Goal: Task Accomplishment & Management: Manage account settings

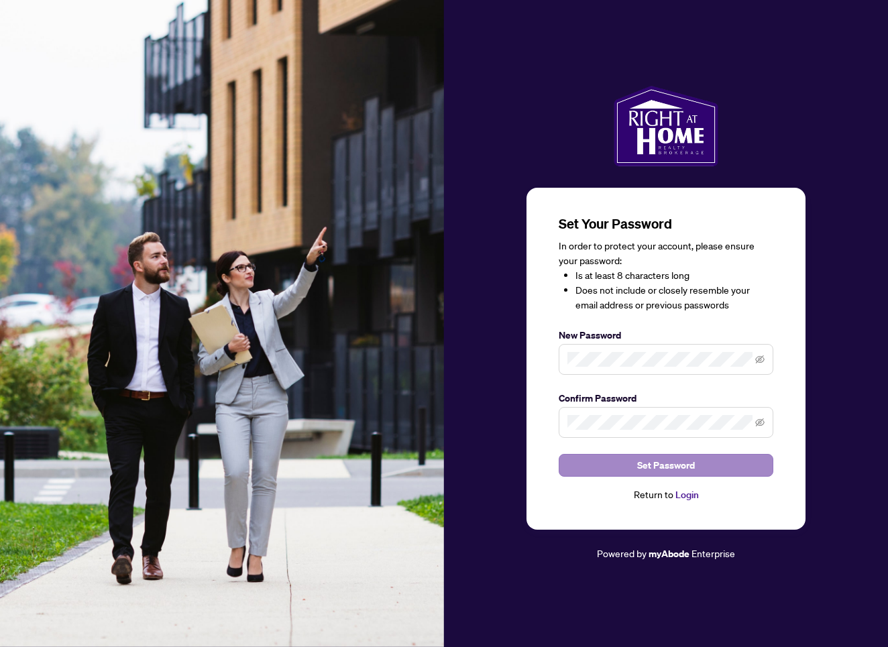
click at [630, 463] on button "Set Password" at bounding box center [666, 465] width 215 height 23
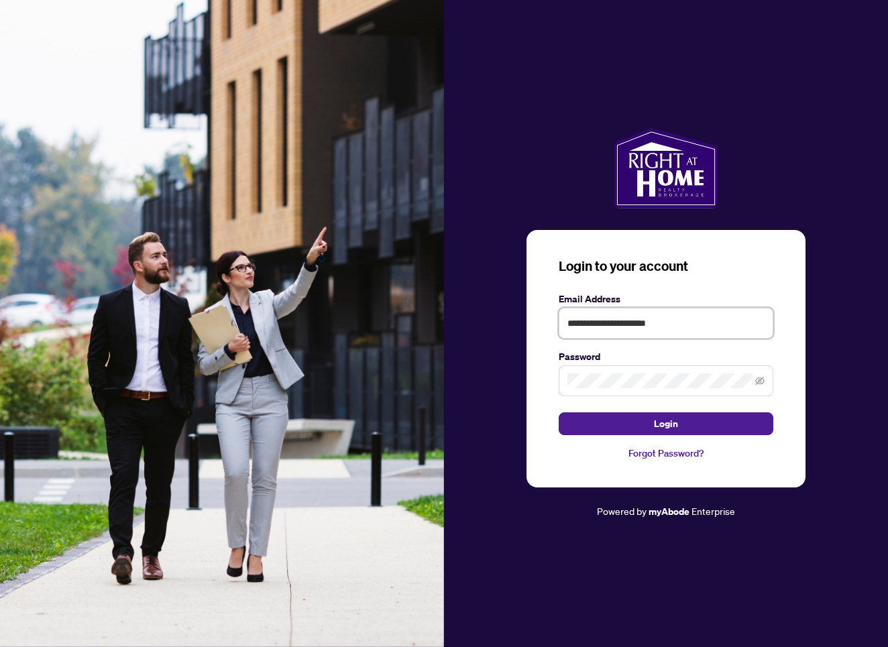
type input "**********"
click at [651, 423] on button "Login" at bounding box center [666, 424] width 215 height 23
click at [761, 383] on icon "eye-invisible" at bounding box center [759, 380] width 9 height 9
click at [757, 380] on icon "eye" at bounding box center [759, 381] width 9 height 7
click at [674, 420] on span "Login" at bounding box center [666, 423] width 24 height 21
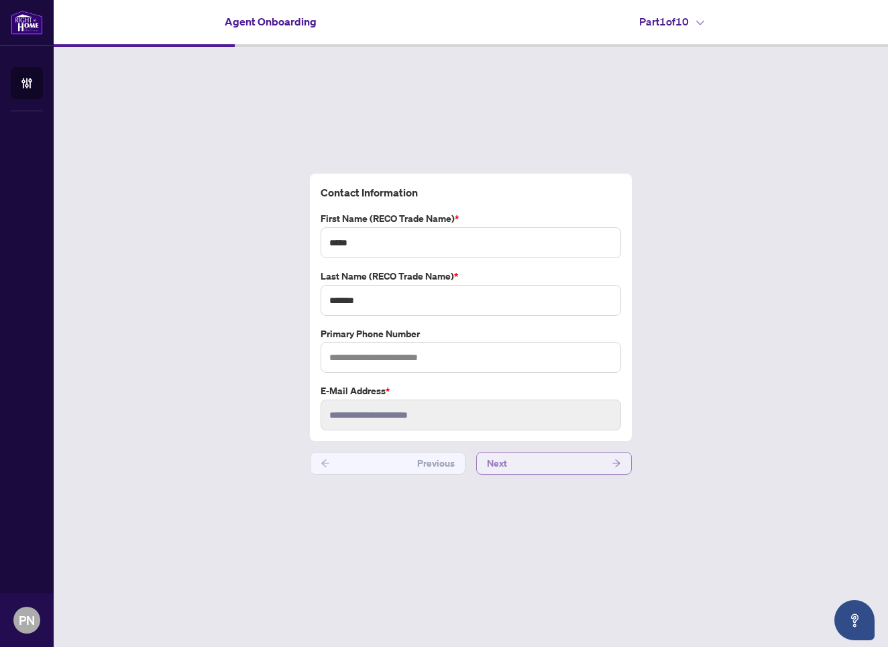
click at [497, 461] on span "Next" at bounding box center [497, 463] width 20 height 21
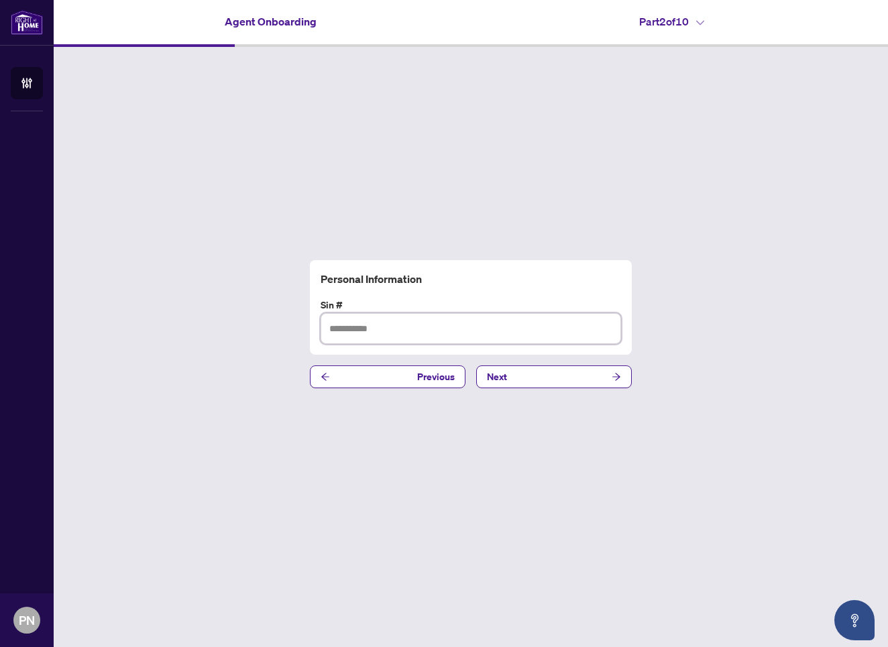
click at [341, 329] on input "text" at bounding box center [471, 328] width 301 height 31
type input "*********"
click at [545, 378] on button "Next" at bounding box center [554, 377] width 156 height 23
click at [340, 329] on input "text" at bounding box center [471, 328] width 301 height 31
type input "**********"
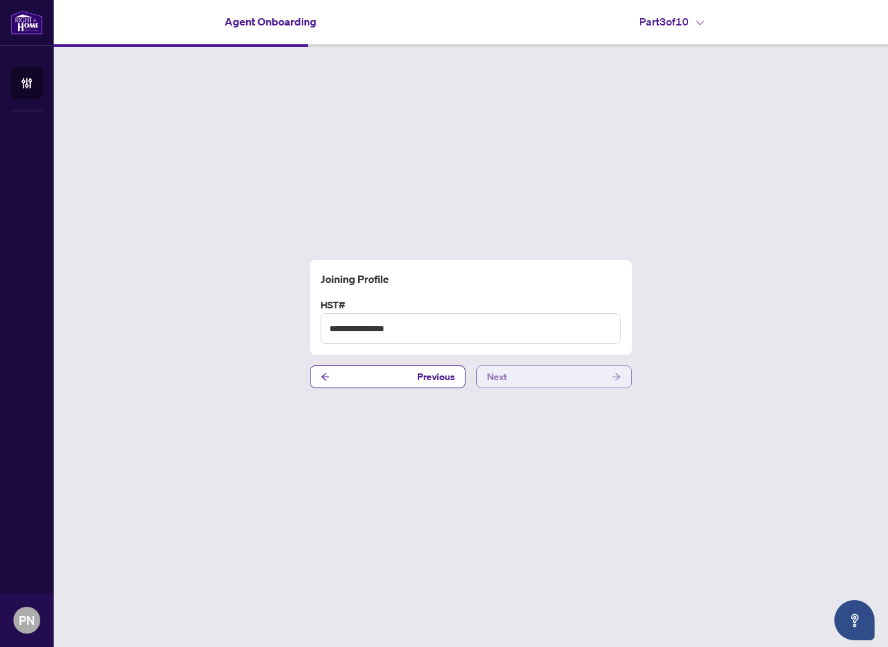
click at [517, 379] on button "Next" at bounding box center [554, 377] width 156 height 23
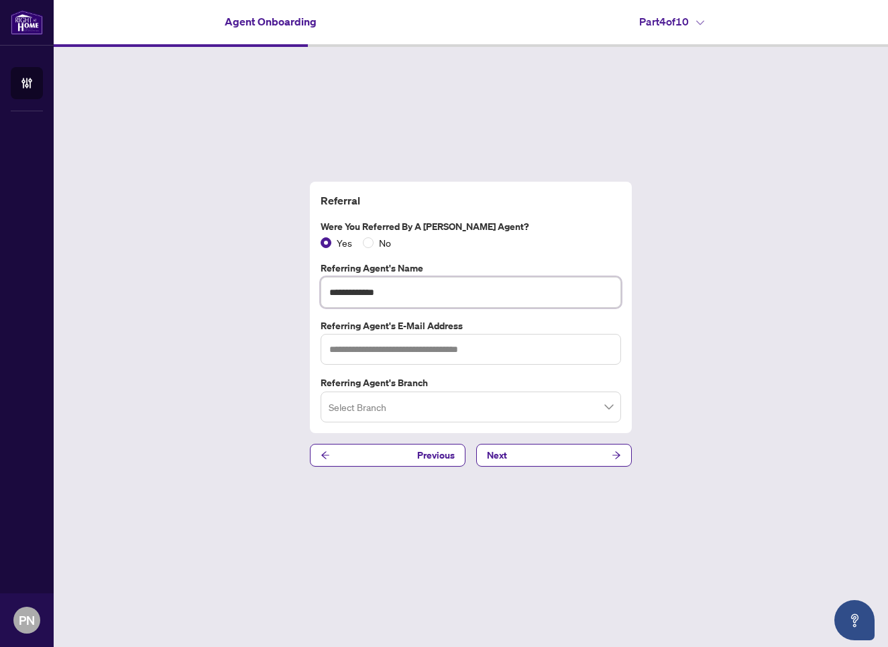
type input "**********"
click at [327, 407] on div "Select Branch" at bounding box center [471, 407] width 301 height 31
type input "**********"
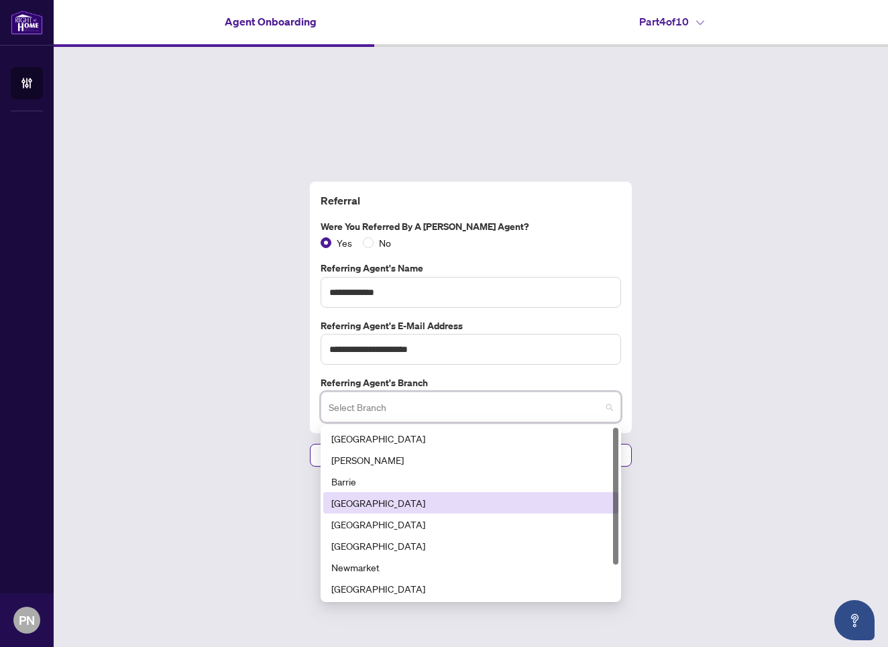
click at [350, 507] on div "[GEOGRAPHIC_DATA]" at bounding box center [470, 503] width 279 height 15
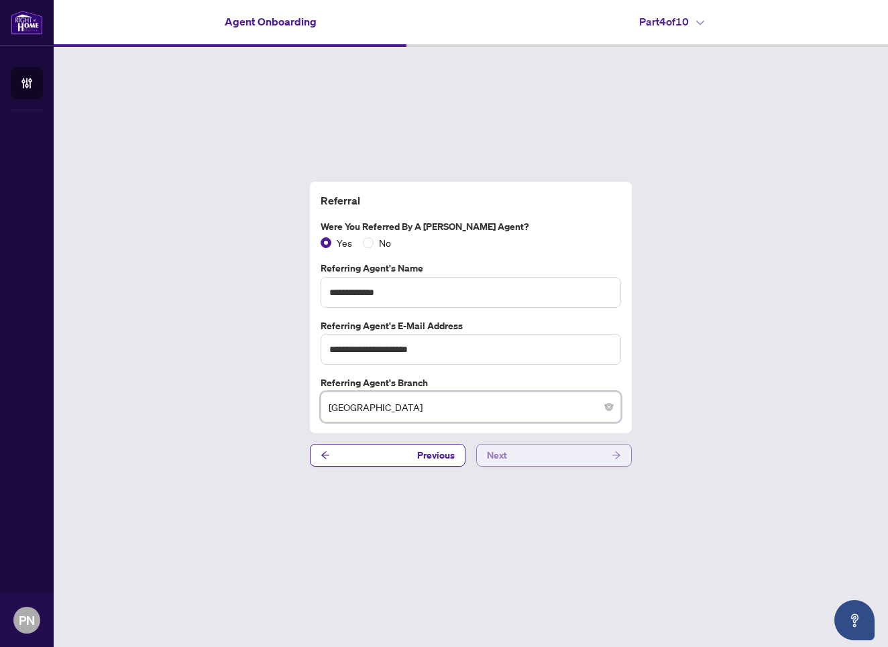
click at [498, 456] on span "Next" at bounding box center [497, 455] width 20 height 21
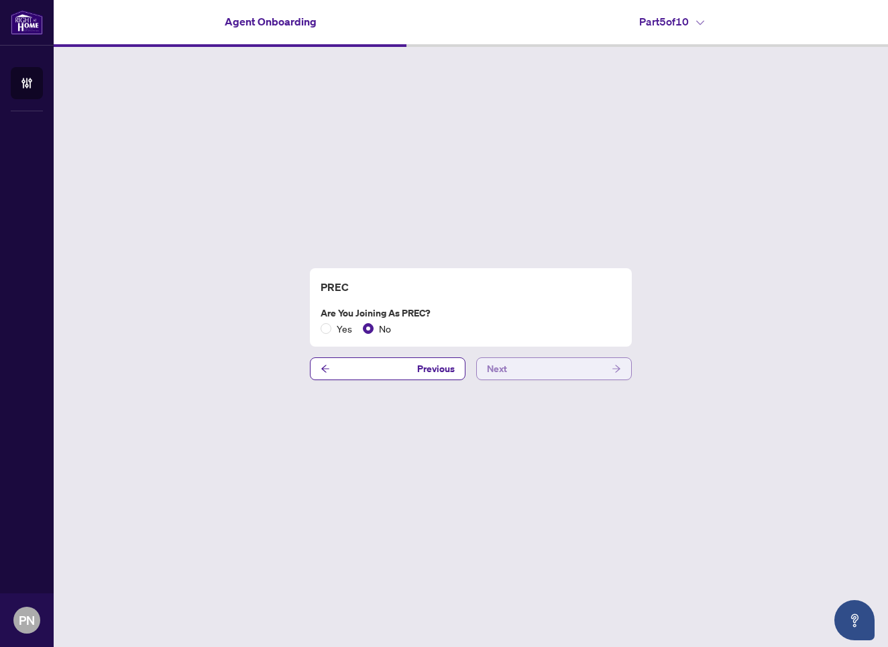
click at [498, 371] on span "Next" at bounding box center [497, 368] width 20 height 21
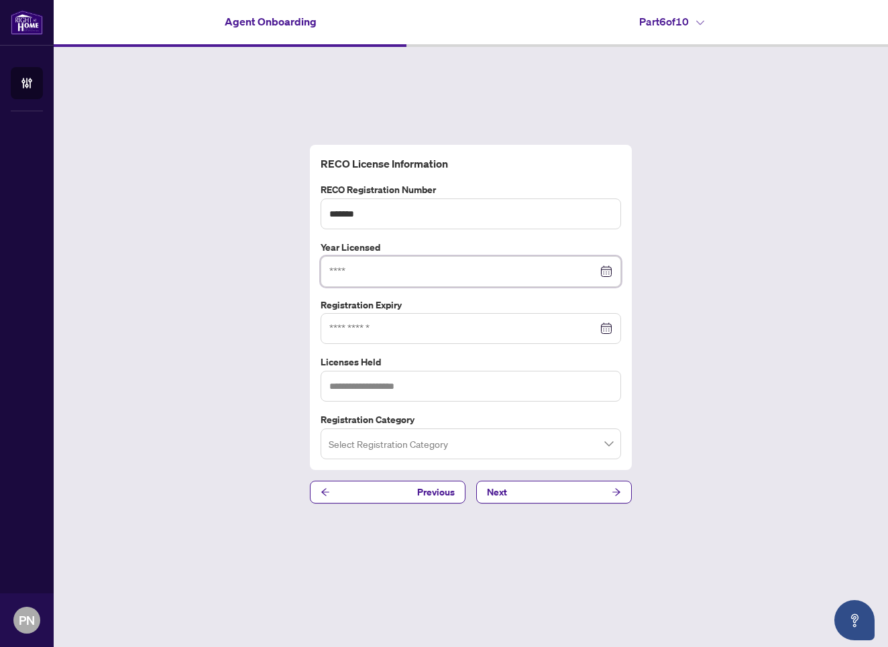
click at [334, 272] on input at bounding box center [463, 271] width 268 height 15
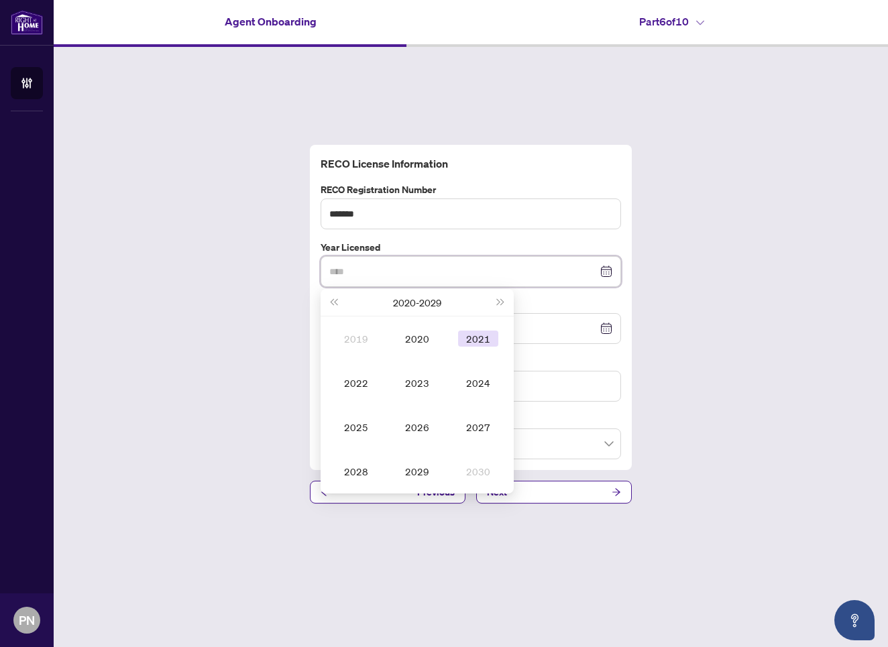
type input "****"
click at [470, 339] on div "2021" at bounding box center [478, 339] width 40 height 16
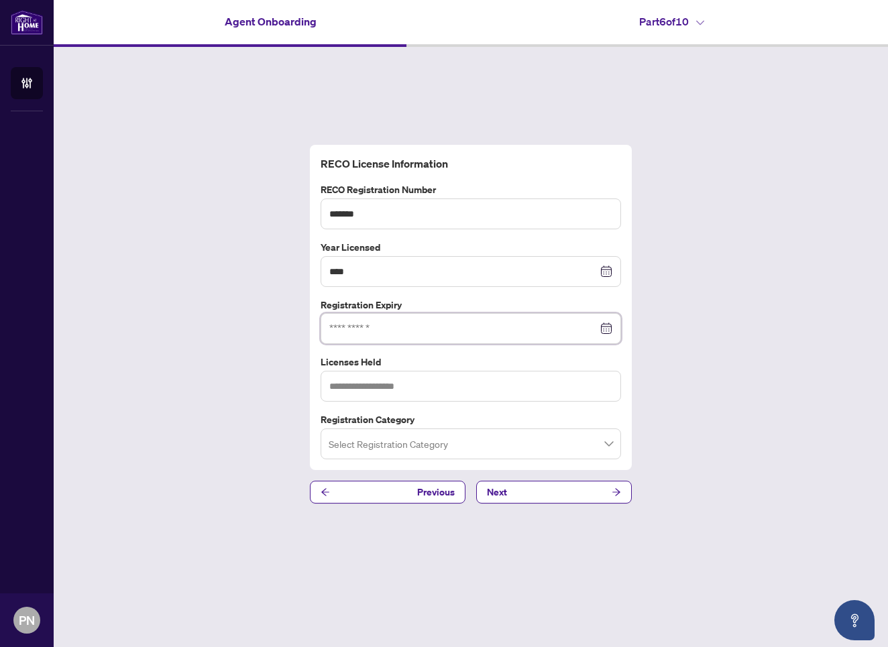
click at [344, 325] on input at bounding box center [463, 328] width 268 height 15
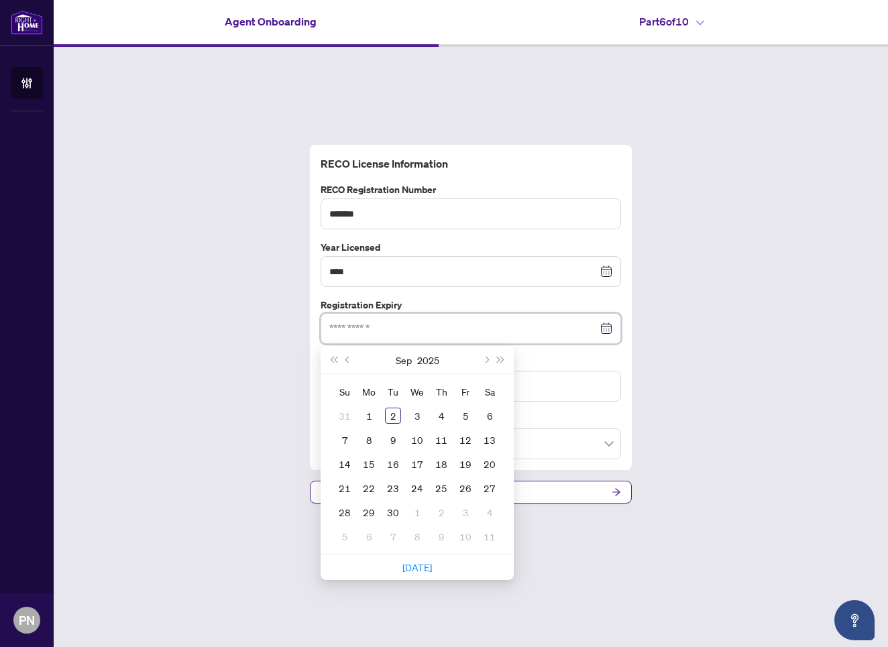
click at [605, 329] on div at bounding box center [470, 328] width 283 height 15
type input "**********"
click at [487, 362] on span "Next month (PageDown)" at bounding box center [485, 360] width 7 height 7
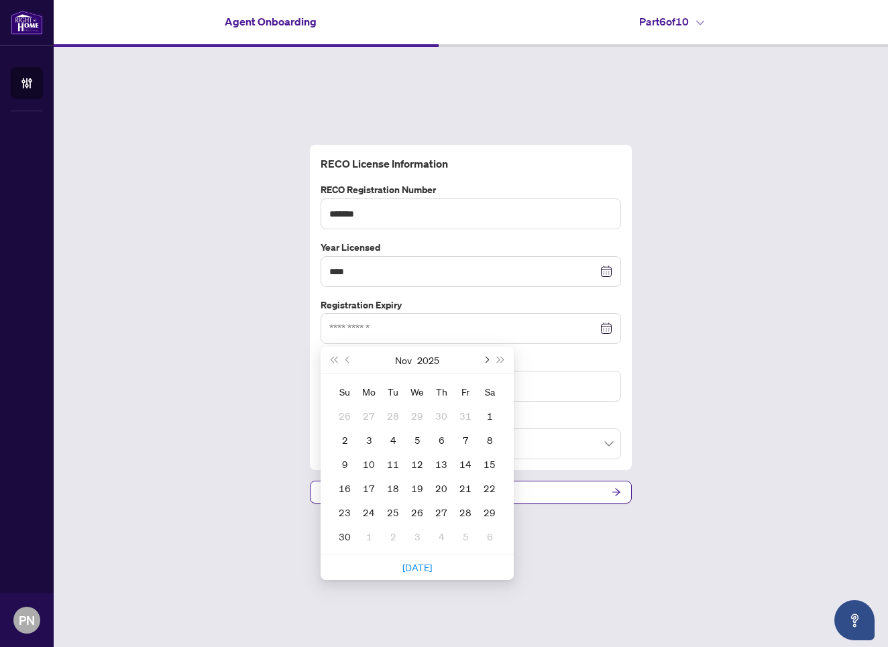
click at [487, 362] on span "Next month (PageDown)" at bounding box center [485, 360] width 7 height 7
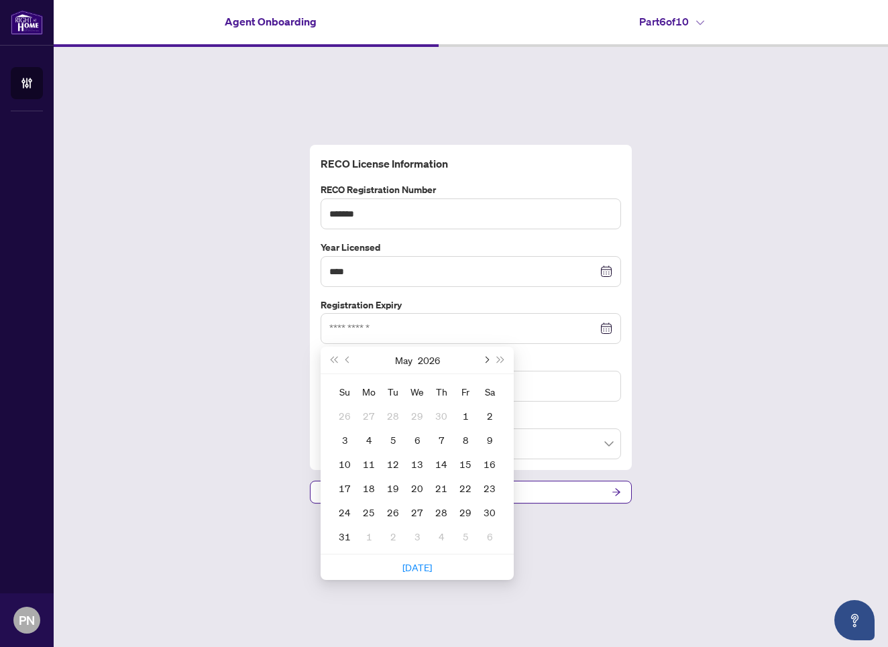
click at [487, 362] on span "Next month (PageDown)" at bounding box center [485, 360] width 7 height 7
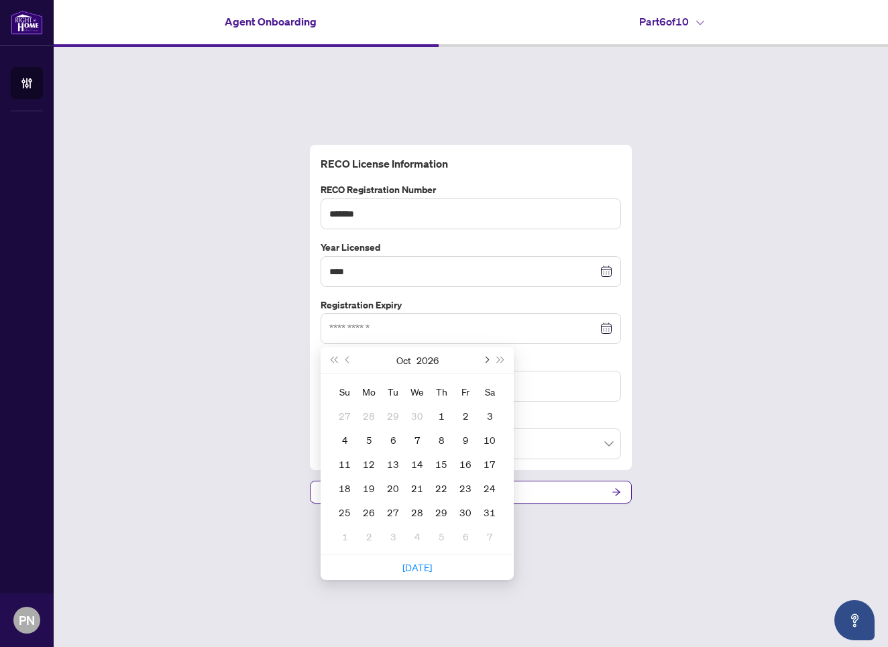
click at [487, 362] on span "Next month (PageDown)" at bounding box center [485, 360] width 7 height 7
type input "**********"
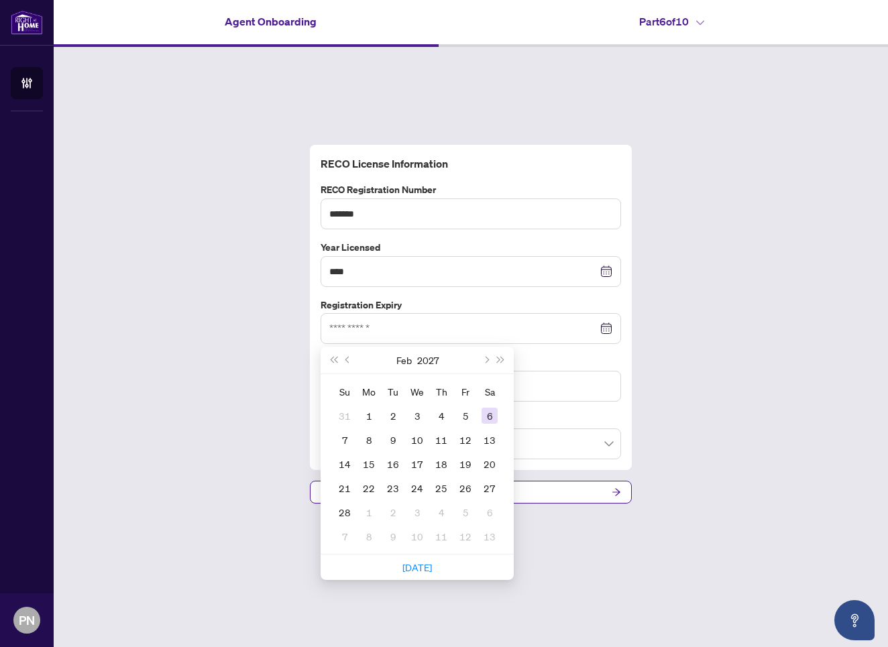
type input "**********"
click at [492, 418] on div "6" at bounding box center [490, 416] width 16 height 16
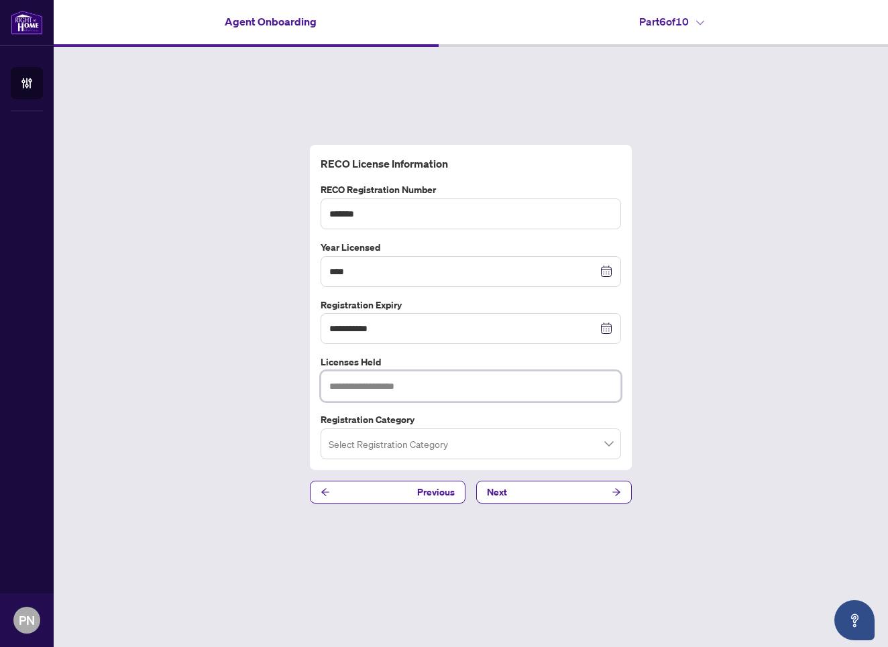
click at [341, 382] on input "text" at bounding box center [471, 386] width 301 height 31
click at [609, 443] on span at bounding box center [471, 443] width 284 height 25
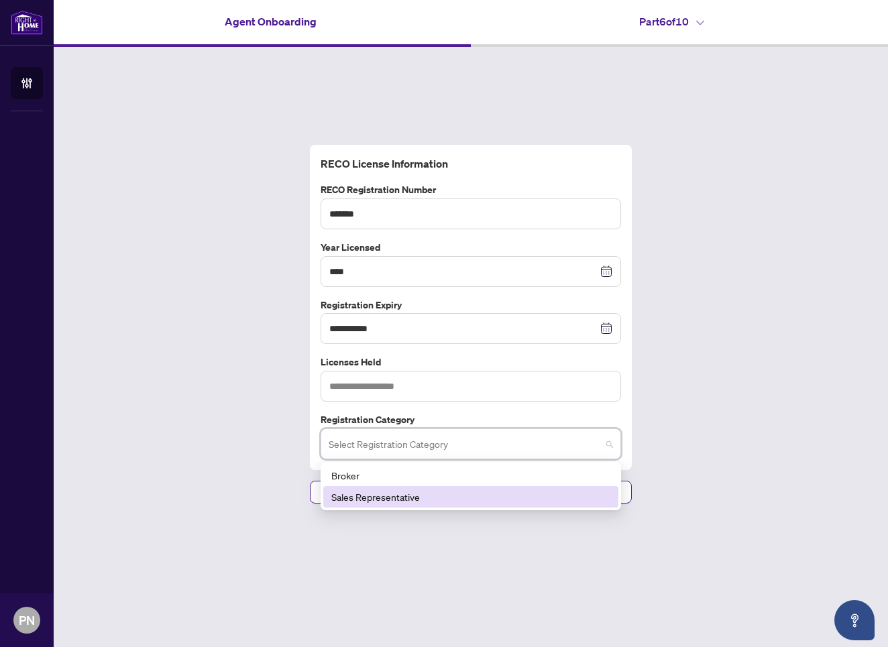
click at [422, 498] on div "Sales Representative" at bounding box center [470, 497] width 279 height 15
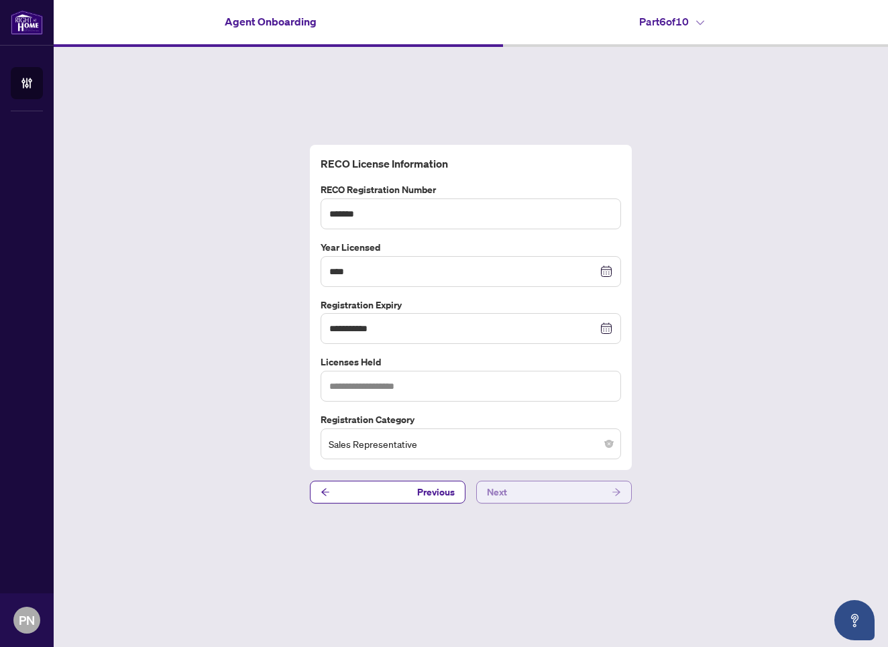
click at [515, 490] on button "Next" at bounding box center [554, 492] width 156 height 23
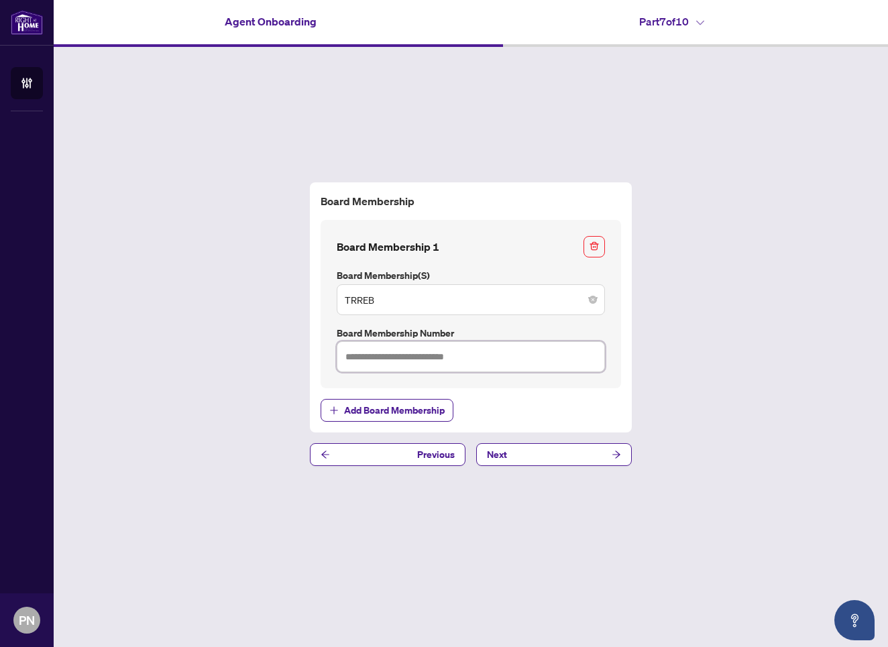
click at [346, 359] on input "text" at bounding box center [471, 356] width 268 height 31
type input "*******"
click at [490, 450] on span "Next" at bounding box center [497, 454] width 20 height 21
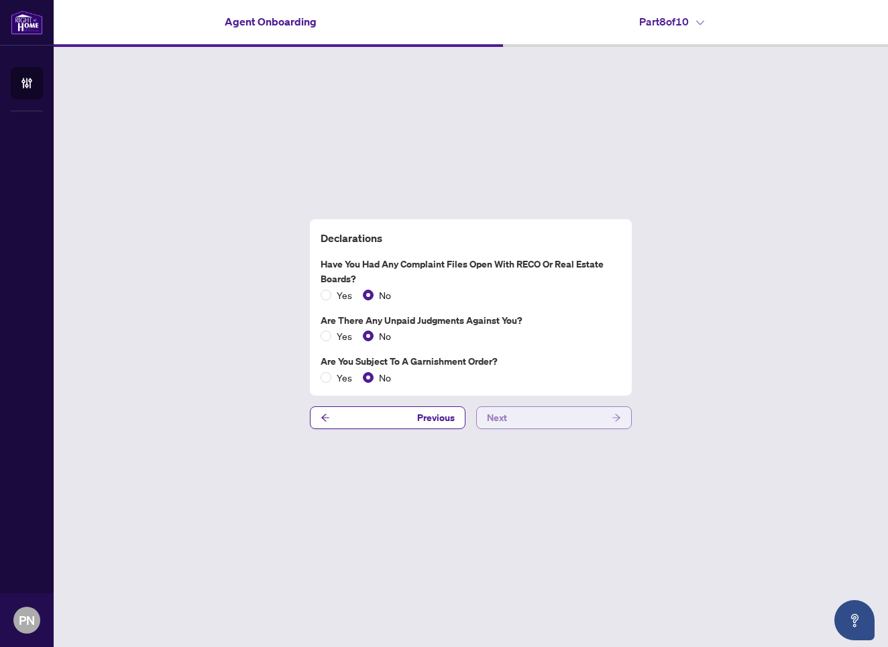
click at [507, 417] on span "Next" at bounding box center [497, 417] width 20 height 21
click at [514, 415] on button "Next" at bounding box center [554, 418] width 156 height 23
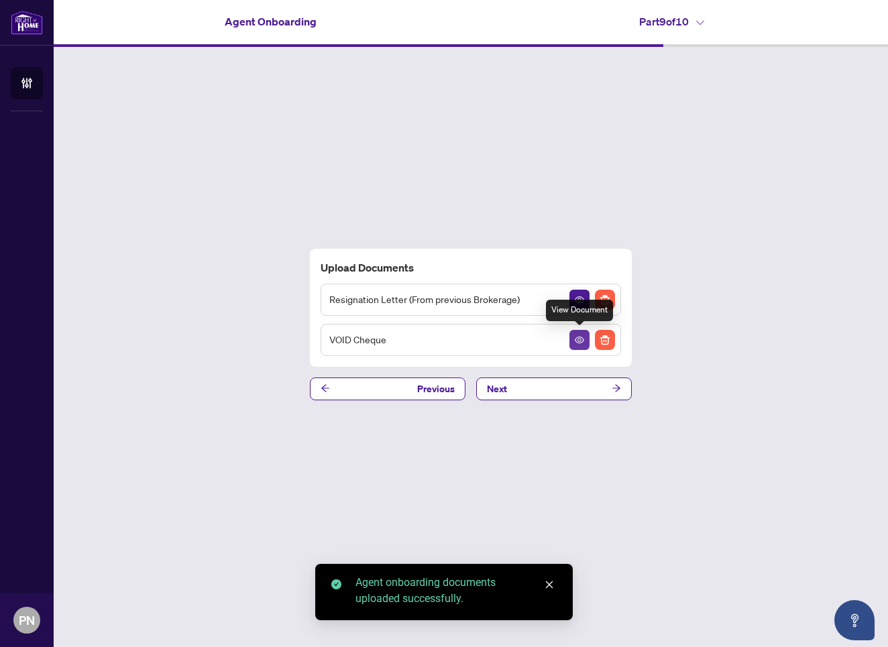
click at [578, 341] on icon "View Document" at bounding box center [579, 340] width 9 height 7
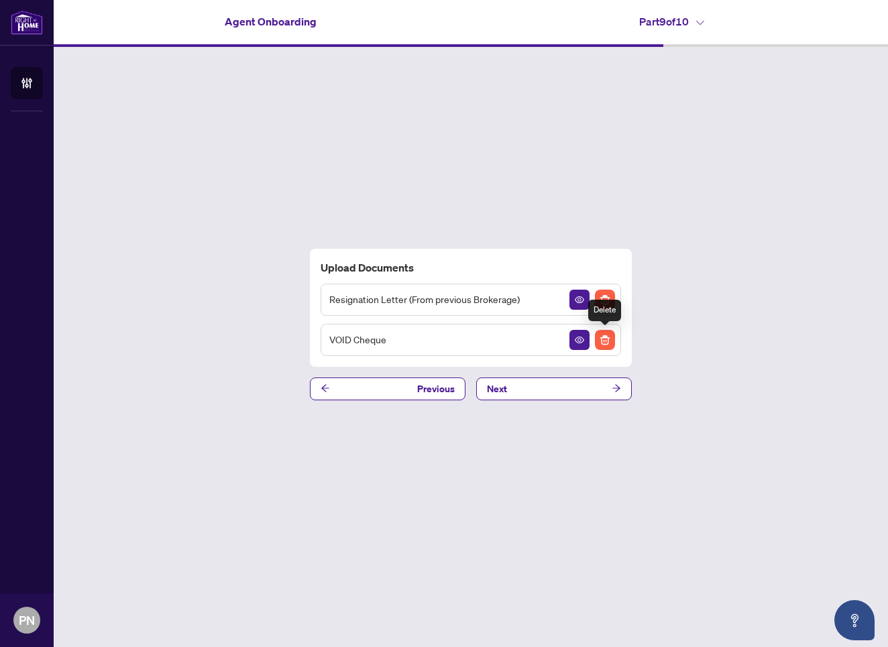
click at [606, 339] on img "Delete File" at bounding box center [605, 340] width 20 height 20
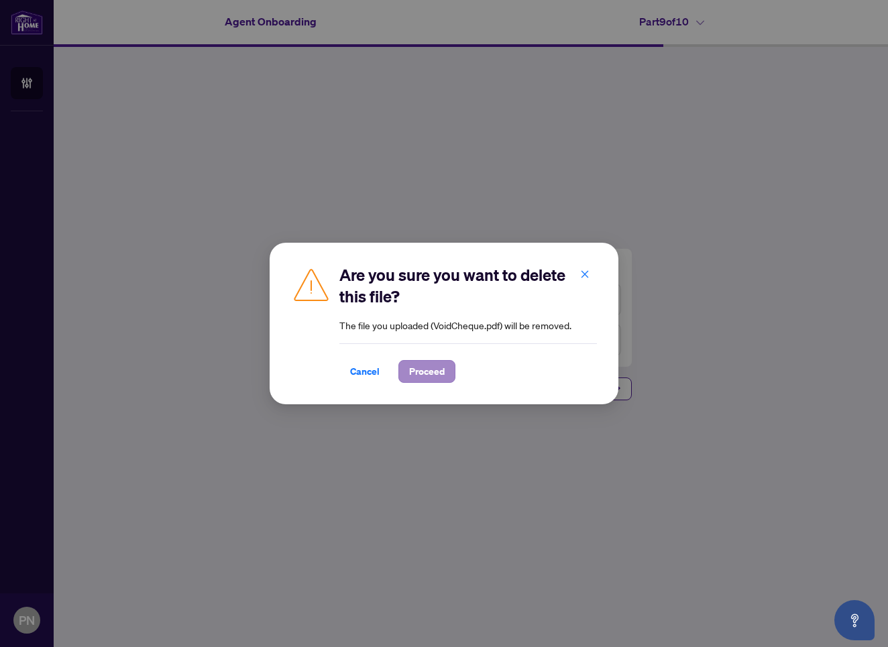
click at [433, 372] on span "Proceed" at bounding box center [427, 371] width 36 height 21
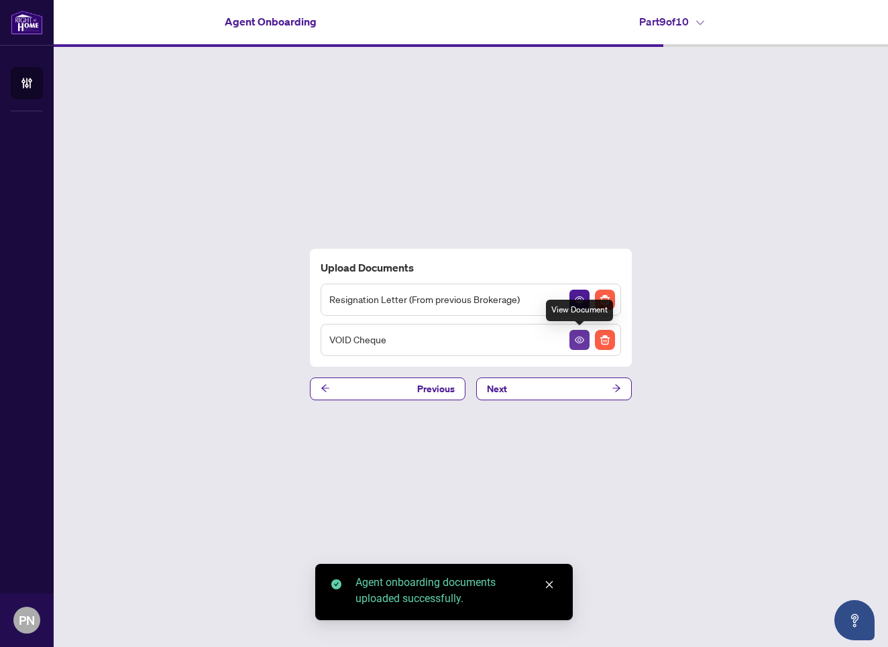
click at [578, 339] on icon "View Document" at bounding box center [579, 339] width 9 height 9
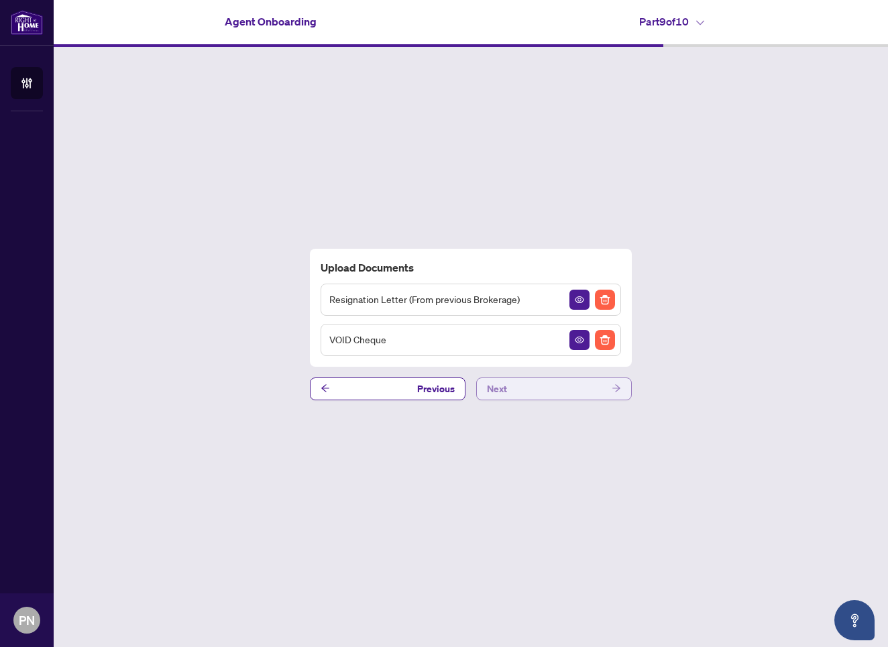
click at [575, 391] on button "Next" at bounding box center [554, 389] width 156 height 23
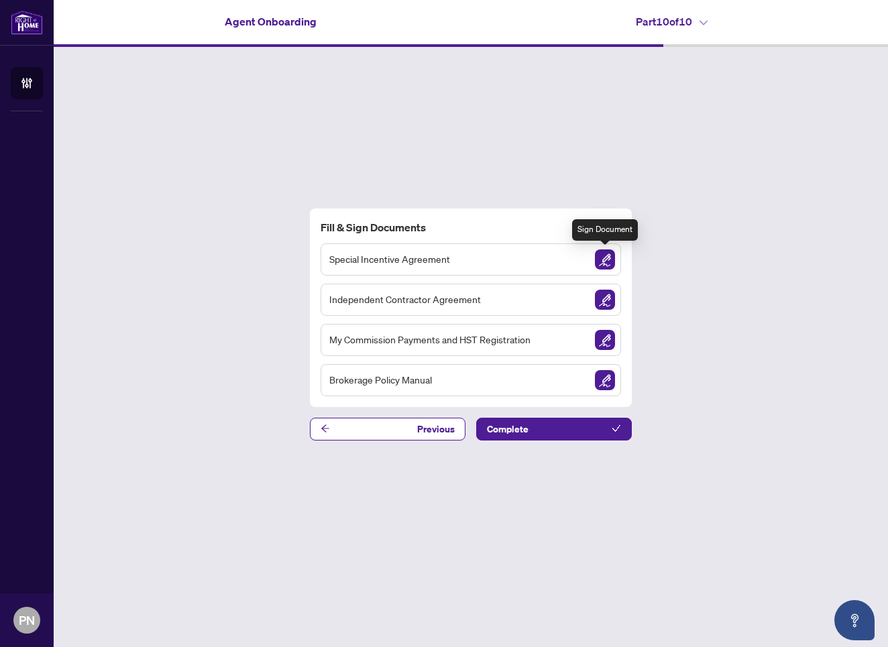
click at [606, 259] on img "Sign Document" at bounding box center [605, 260] width 20 height 20
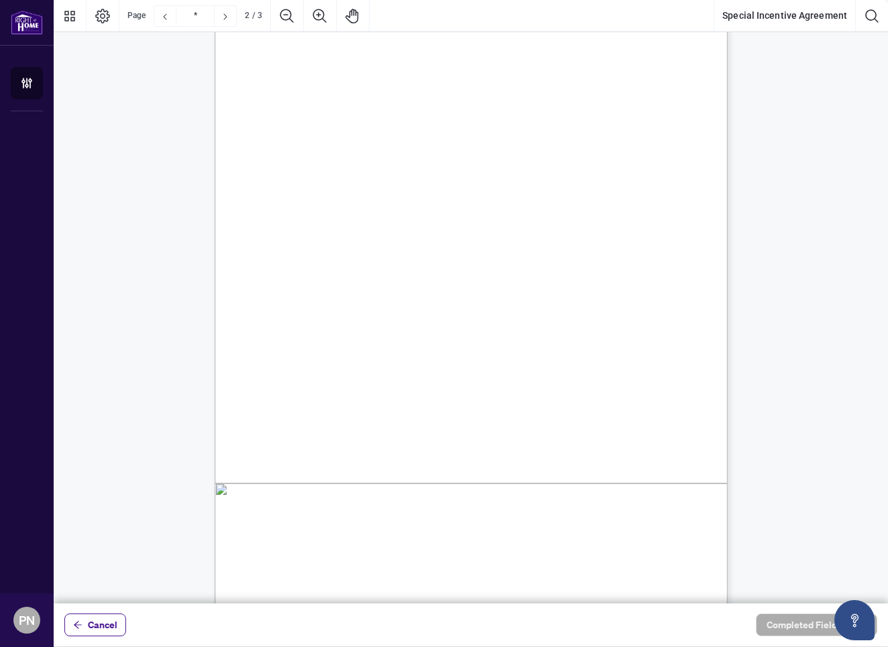
scroll to position [778, 0]
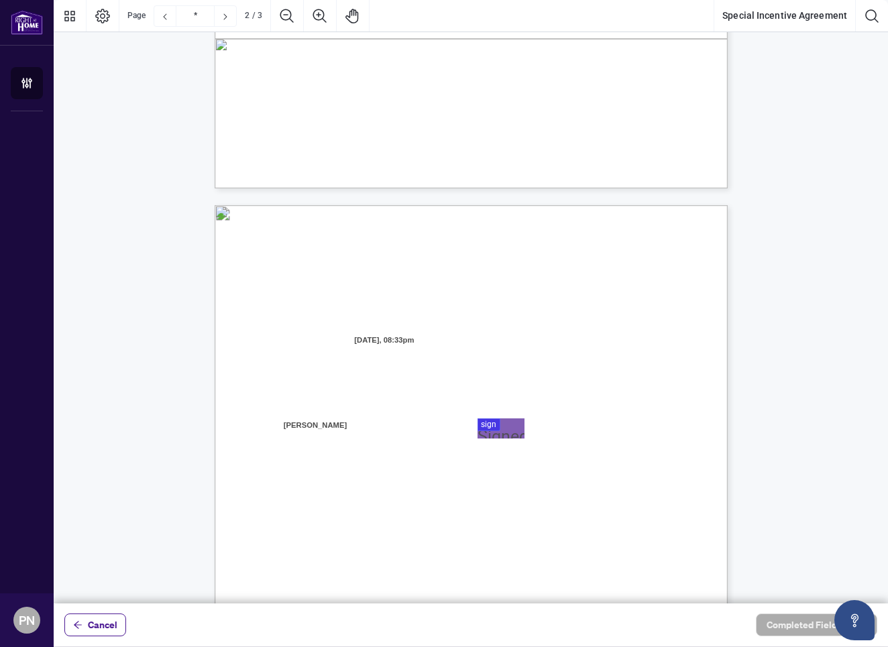
type input "*"
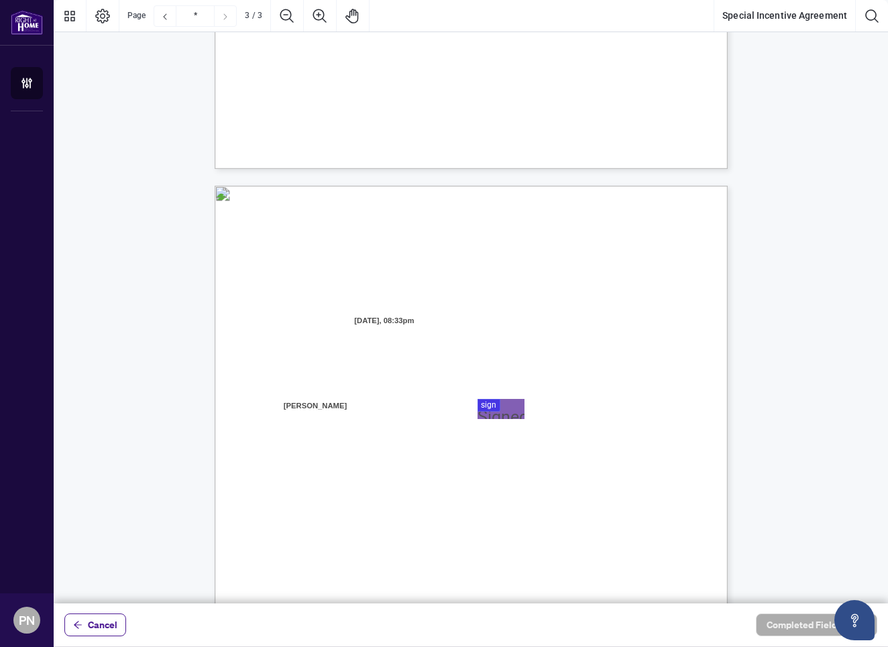
scroll to position [1264, 0]
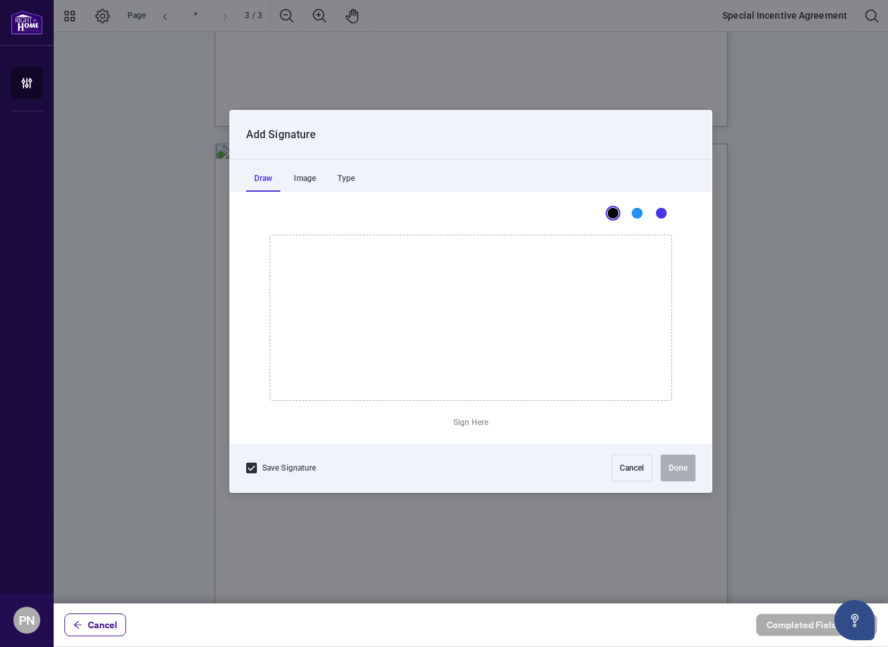
click at [487, 362] on div at bounding box center [471, 302] width 835 height 604
click at [348, 176] on div "Type" at bounding box center [346, 178] width 34 height 27
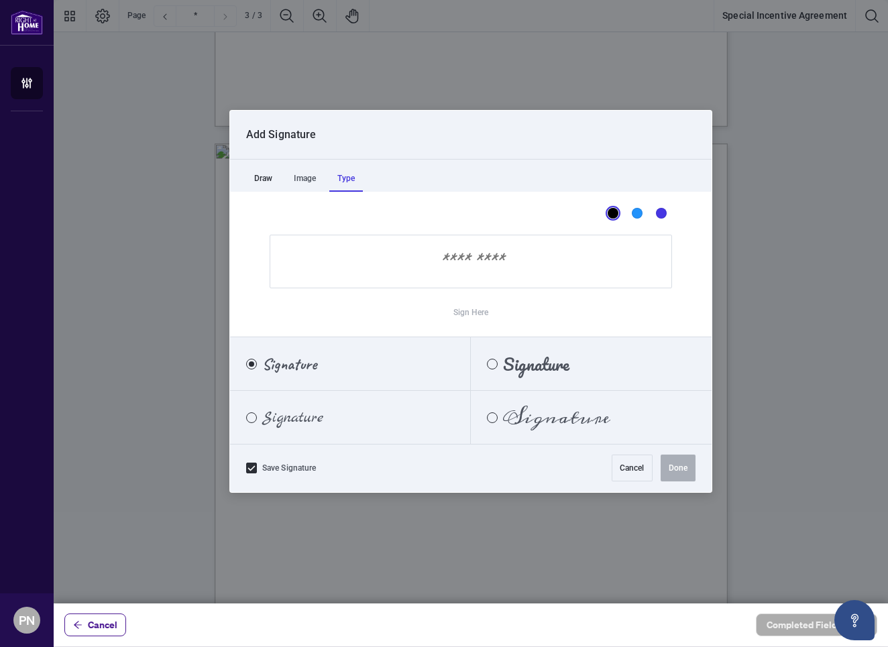
click at [266, 180] on div "Draw" at bounding box center [263, 178] width 34 height 27
click at [350, 174] on div "Type" at bounding box center [346, 178] width 34 height 27
click at [436, 256] on input "Sign Here" at bounding box center [471, 262] width 403 height 54
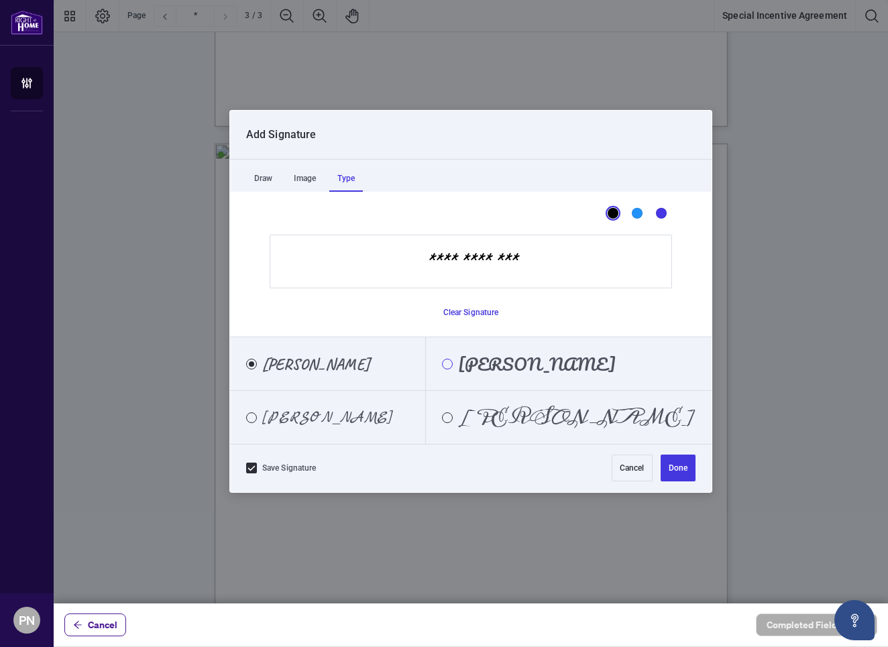
type input "**********"
click at [453, 363] on div "Pacifico" at bounding box center [447, 364] width 11 height 11
click at [453, 417] on div "Meddon" at bounding box center [447, 418] width 11 height 11
click at [453, 363] on div "Pacifico" at bounding box center [447, 364] width 11 height 11
click at [673, 466] on button "Done" at bounding box center [678, 468] width 35 height 27
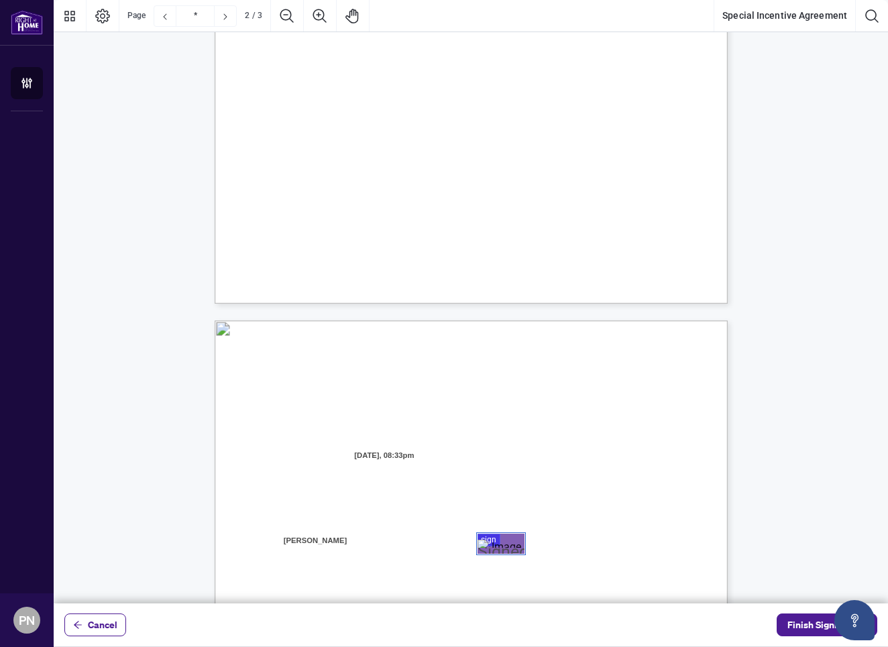
type input "*"
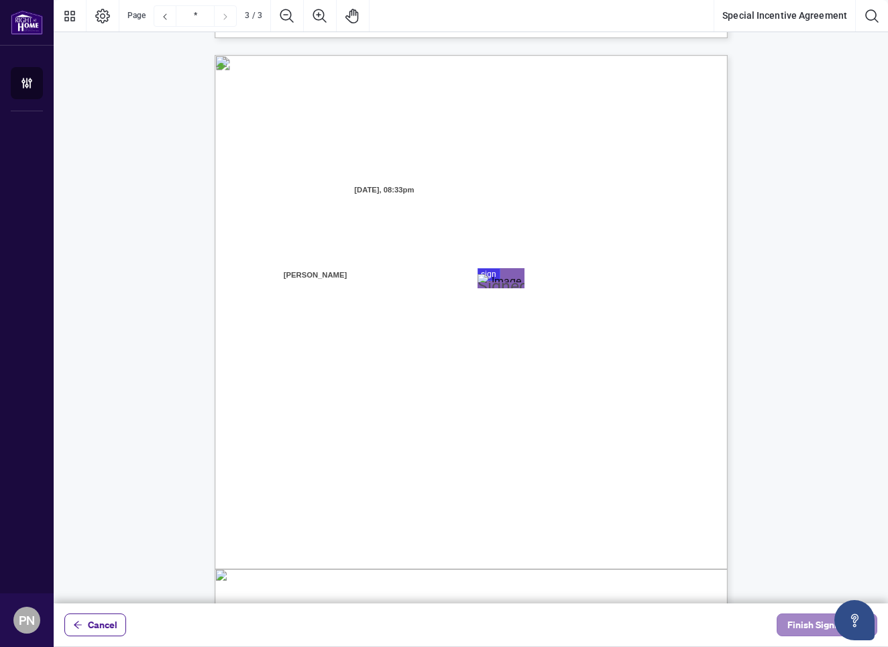
click at [806, 623] on span "Finish Signing" at bounding box center [818, 625] width 60 height 21
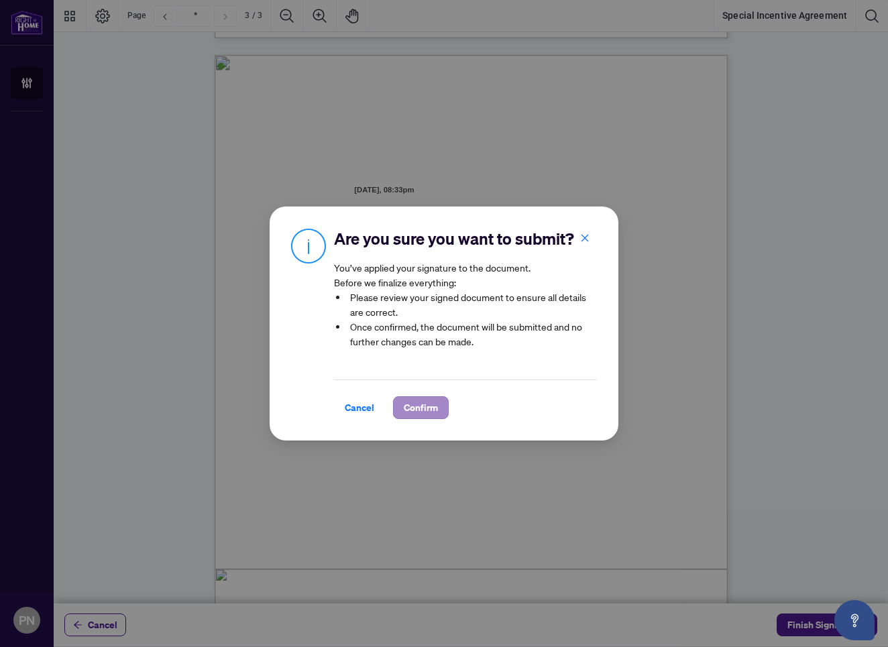
click at [423, 409] on span "Confirm" at bounding box center [421, 407] width 34 height 21
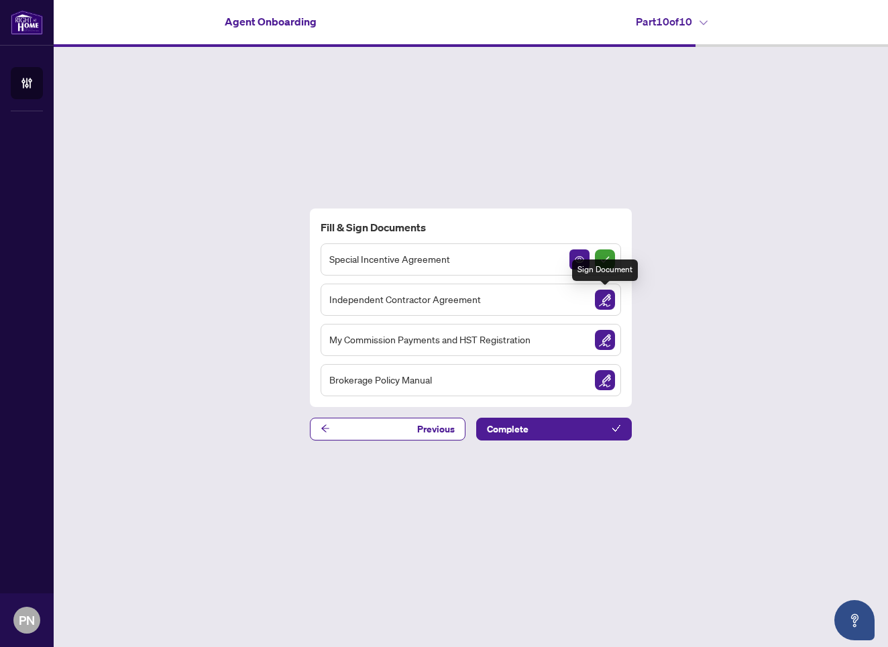
click at [600, 301] on img "Sign Document" at bounding box center [605, 300] width 20 height 20
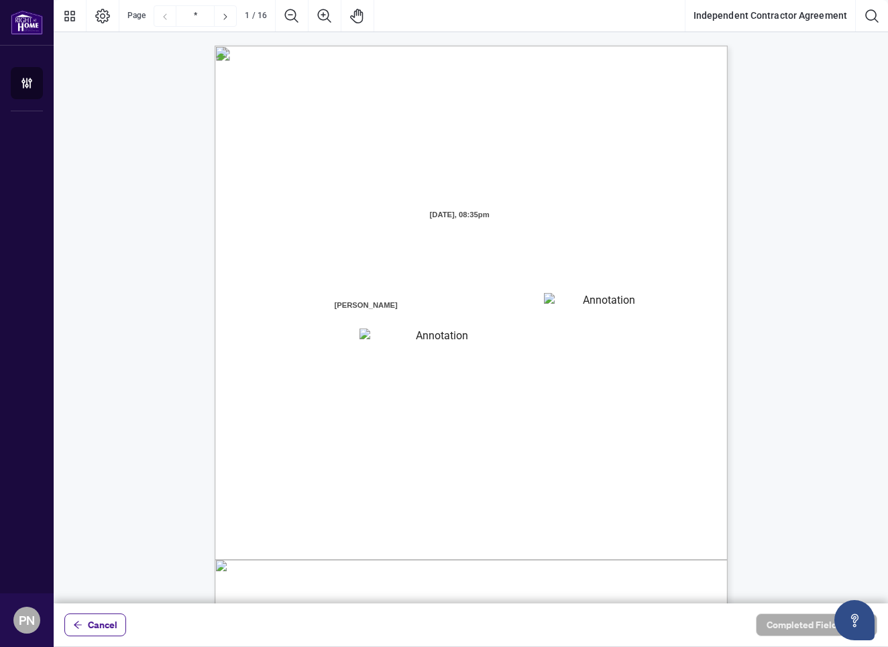
click at [559, 304] on textarea "01K2N7ZVXADQDZS13CP82GTG0Z" at bounding box center [604, 303] width 121 height 20
type textarea "**********"
click at [396, 339] on textarea "01K2N800VRNZWEDT7GS4268ZBH" at bounding box center [437, 337] width 154 height 17
type textarea "**********"
click at [584, 407] on span "s." at bounding box center [581, 409] width 5 height 5
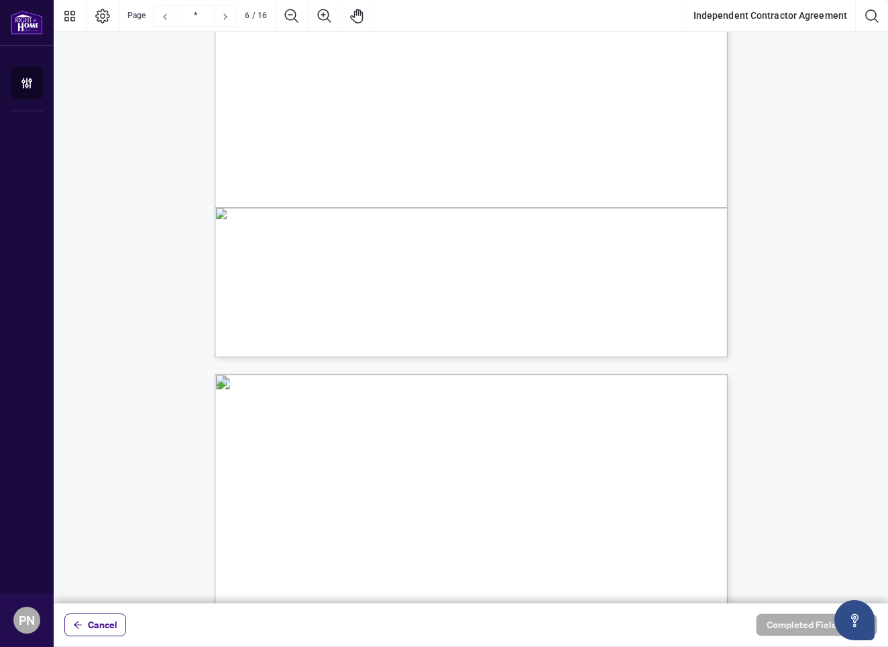
scroll to position [3811, 0]
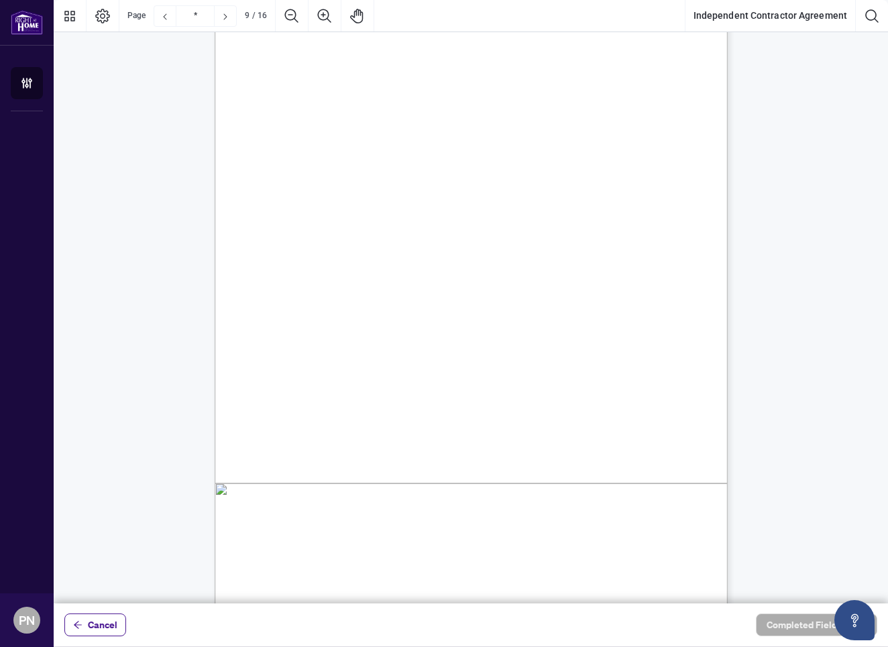
scroll to position [5555, 0]
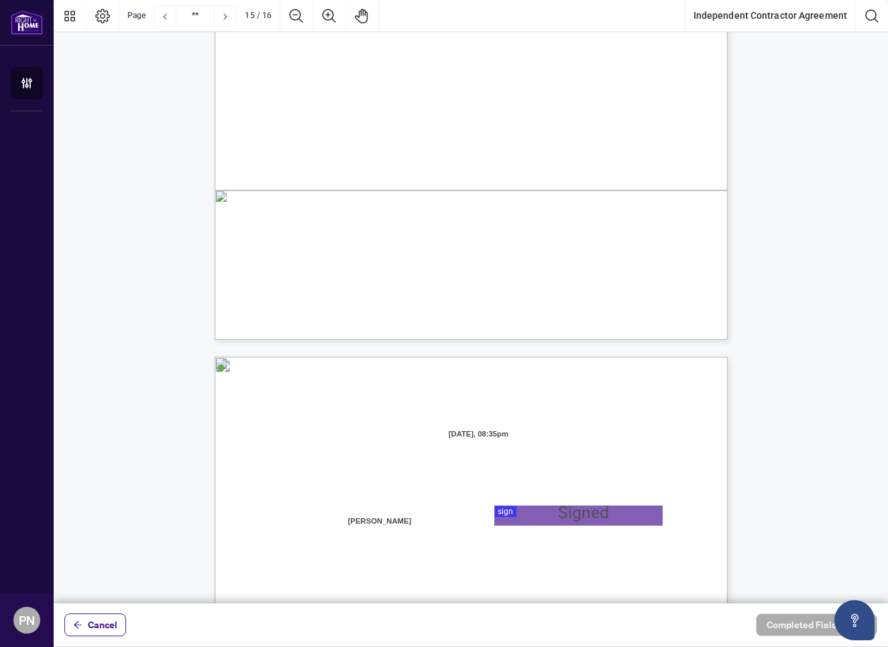
type input "**"
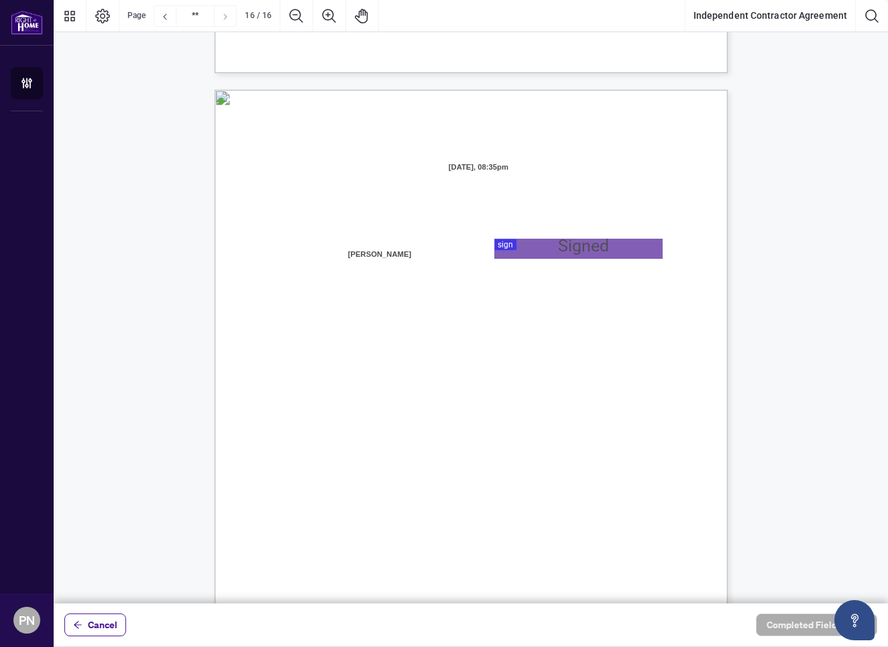
scroll to position [10198, 0]
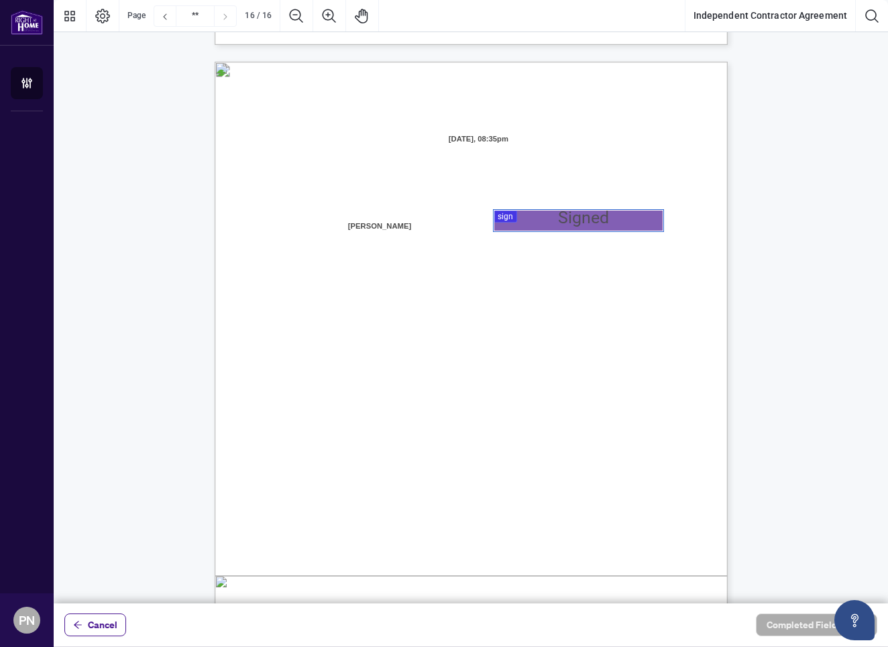
click at [525, 221] on div at bounding box center [471, 302] width 835 height 604
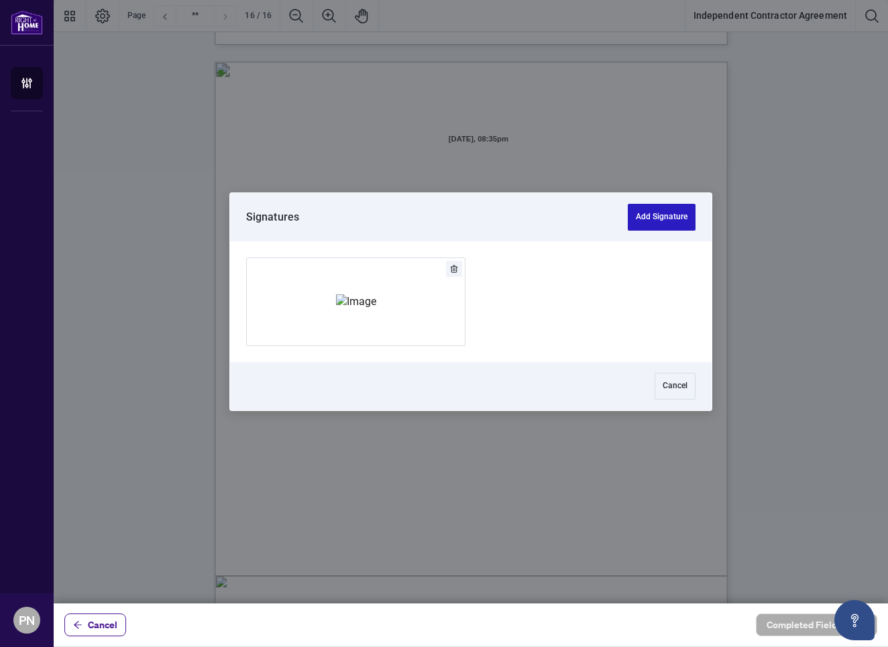
click at [658, 219] on button "Add Signature" at bounding box center [662, 217] width 68 height 27
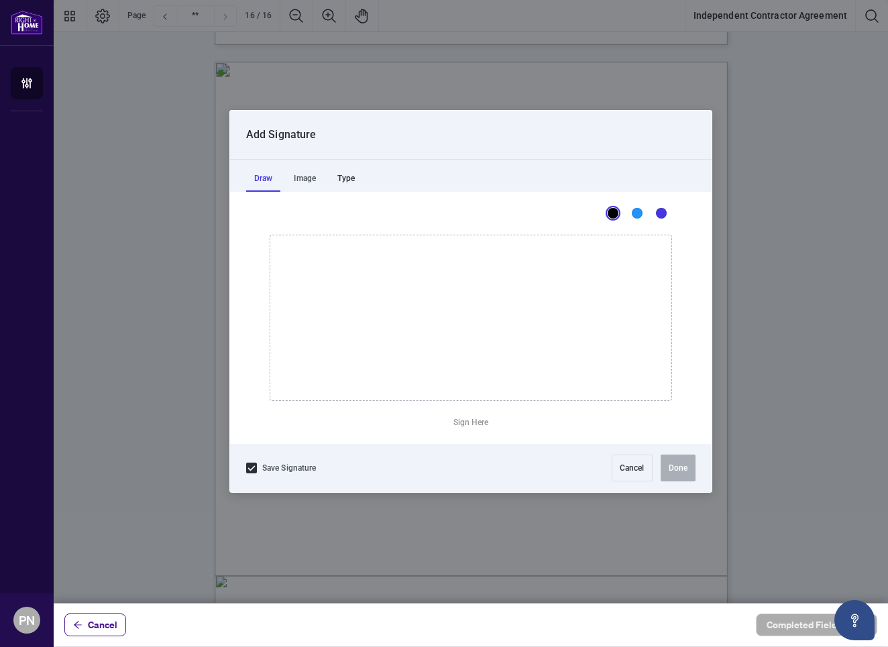
click at [352, 181] on div "Type" at bounding box center [346, 178] width 34 height 27
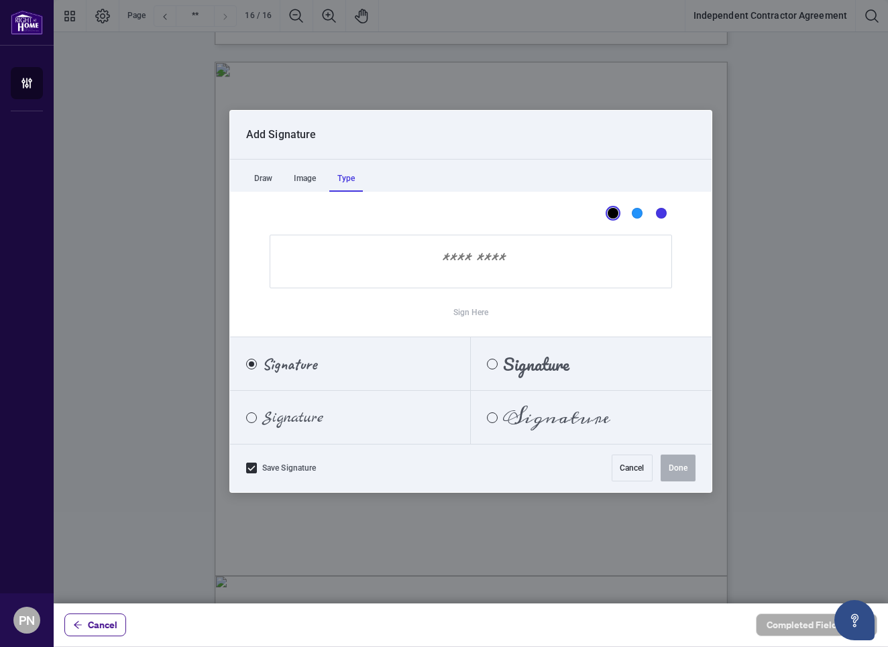
click at [441, 267] on input "Sign Here" at bounding box center [471, 262] width 403 height 54
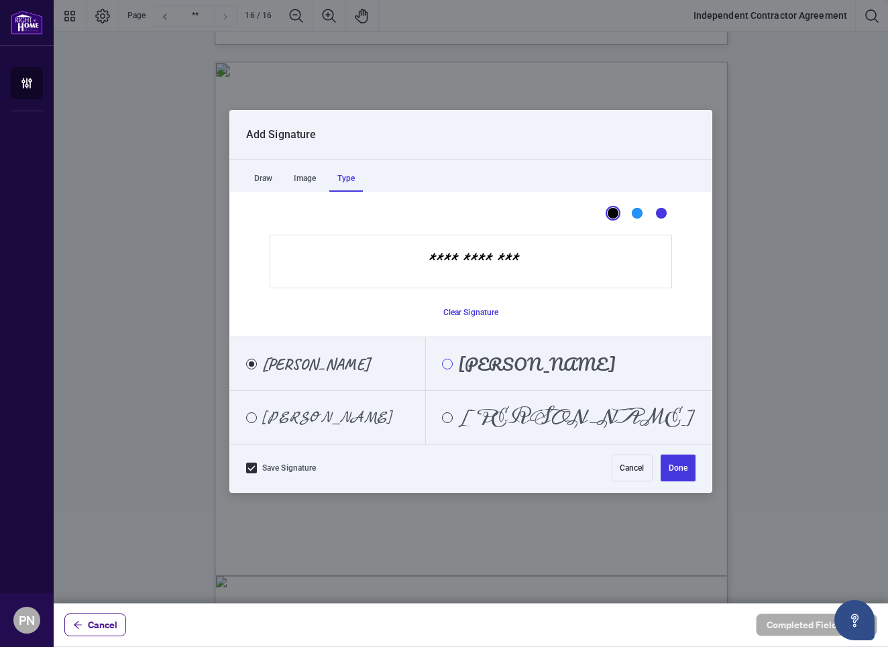
type input "**********"
click at [453, 363] on div "Pacifico" at bounding box center [447, 364] width 11 height 11
click at [668, 472] on button "Done" at bounding box center [678, 468] width 35 height 27
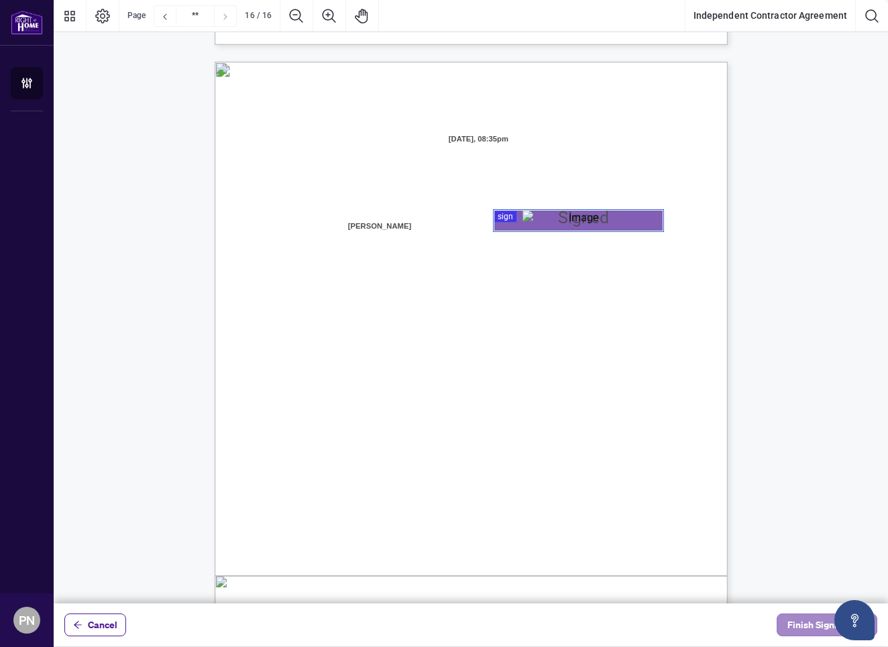
click at [802, 621] on span "Finish Signing" at bounding box center [818, 625] width 60 height 21
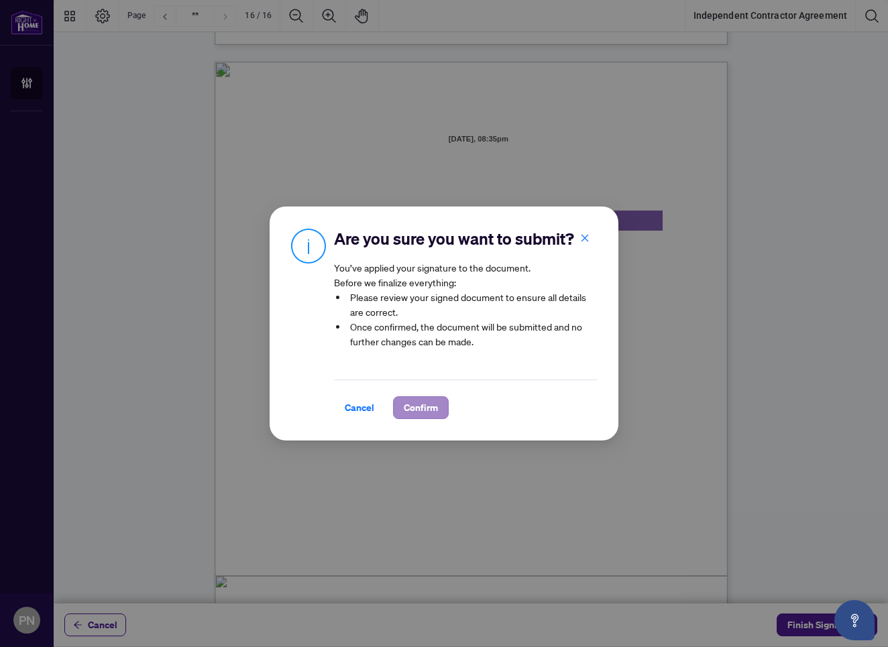
click at [412, 407] on span "Confirm" at bounding box center [421, 407] width 34 height 21
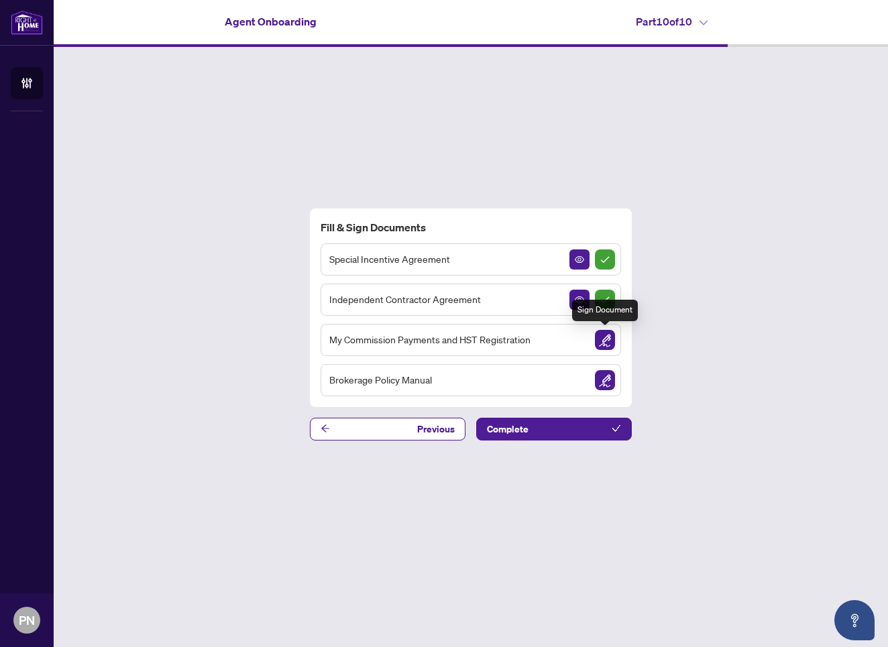
click at [604, 340] on img "Sign Document" at bounding box center [605, 340] width 20 height 20
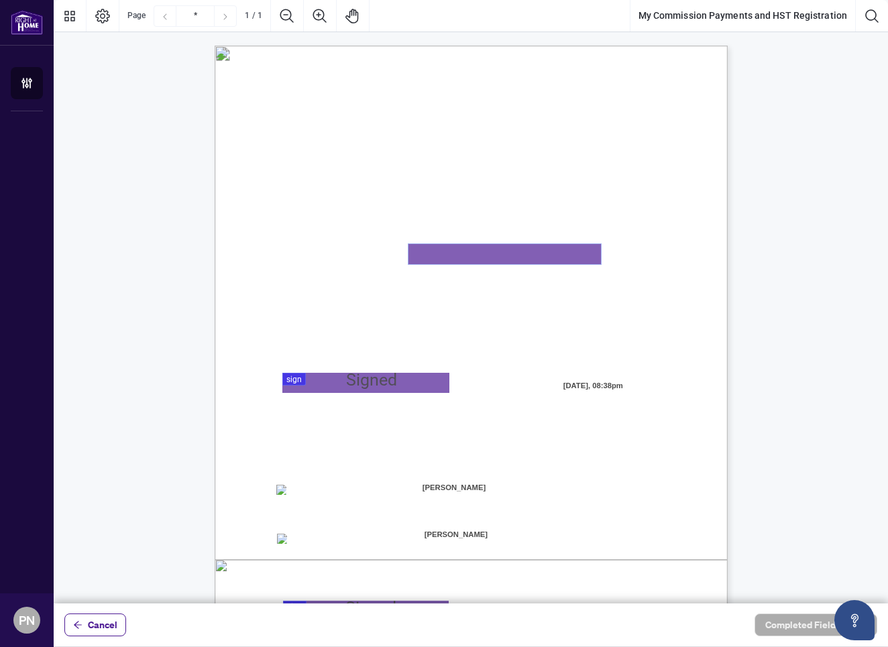
click at [437, 253] on textarea "01K2N82W0617PR3KA8X9DYAB9F" at bounding box center [505, 254] width 193 height 20
type textarea "**********"
click at [323, 382] on div at bounding box center [471, 302] width 835 height 604
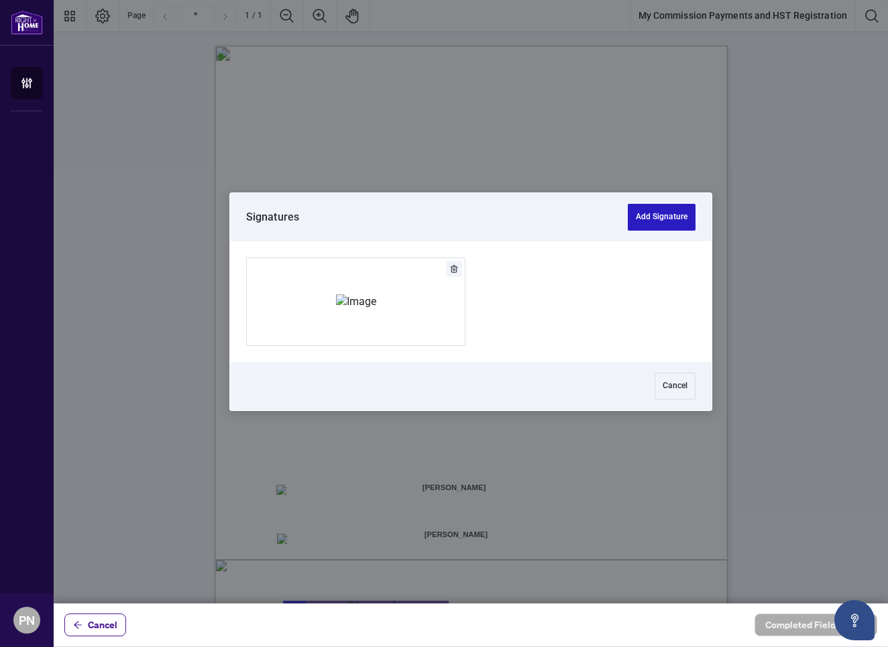
click at [645, 218] on button "Add Signature" at bounding box center [662, 217] width 68 height 27
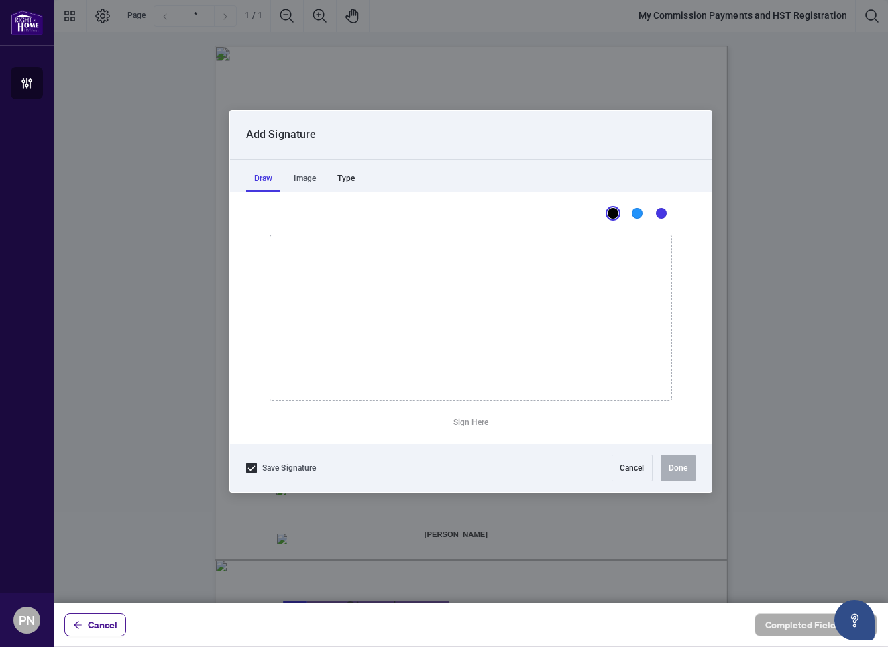
click at [354, 180] on div "Type" at bounding box center [346, 178] width 34 height 27
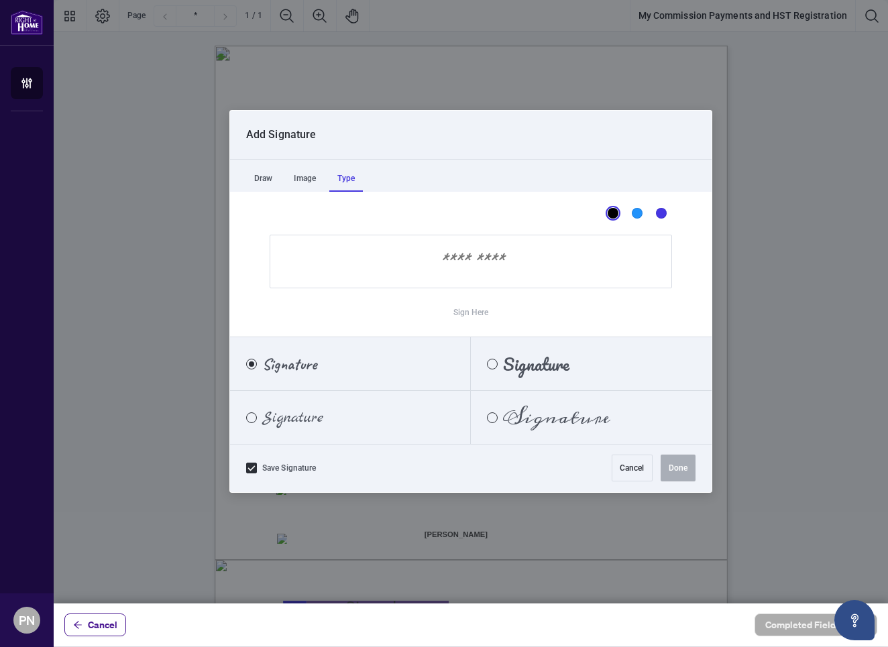
click at [436, 266] on input "Sign Here" at bounding box center [471, 262] width 403 height 54
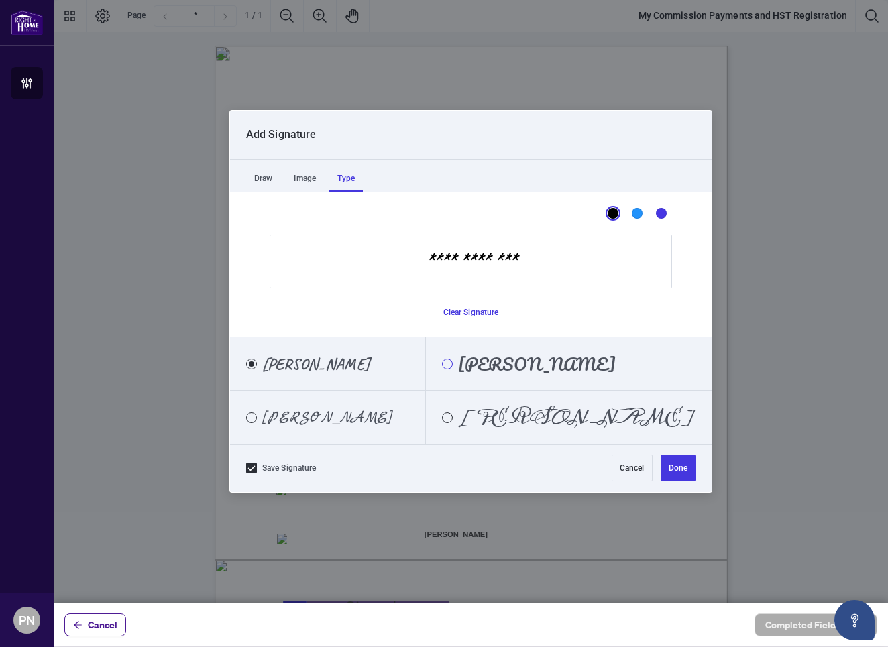
type input "**********"
click at [453, 366] on div "Pacifico" at bounding box center [447, 364] width 11 height 11
click at [675, 470] on button "Done" at bounding box center [678, 468] width 35 height 27
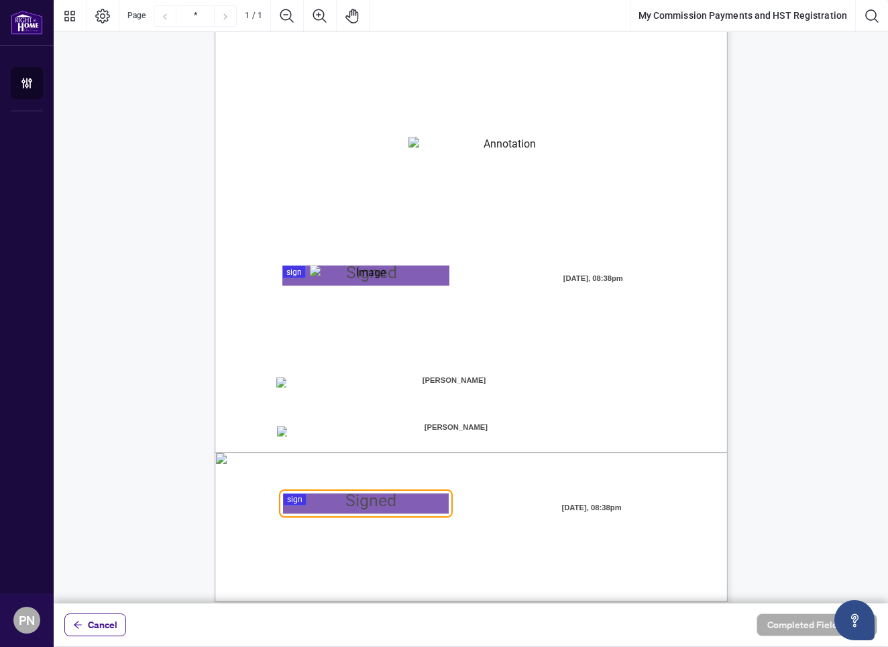
scroll to position [119, 0]
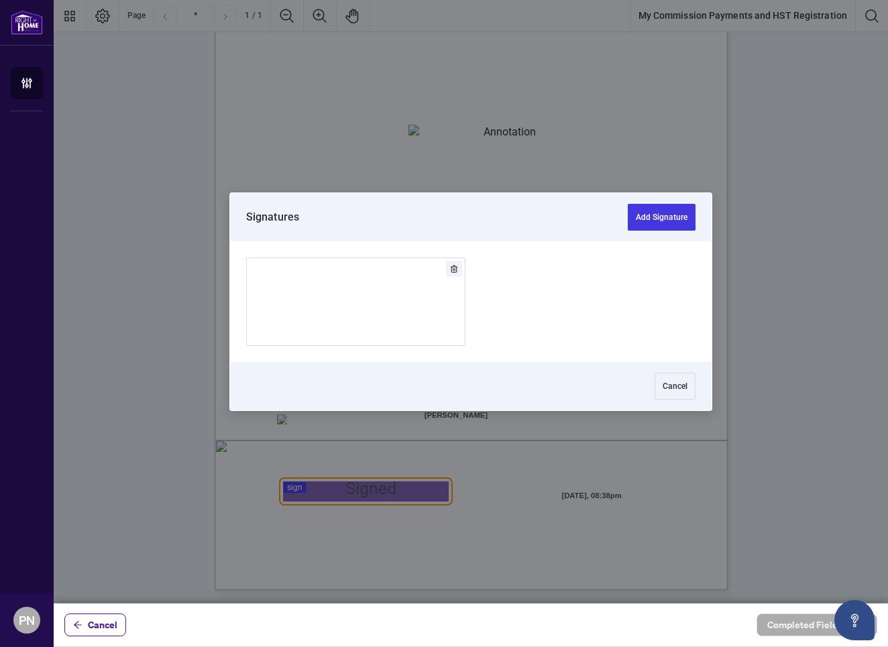
click at [307, 493] on div at bounding box center [471, 302] width 835 height 604
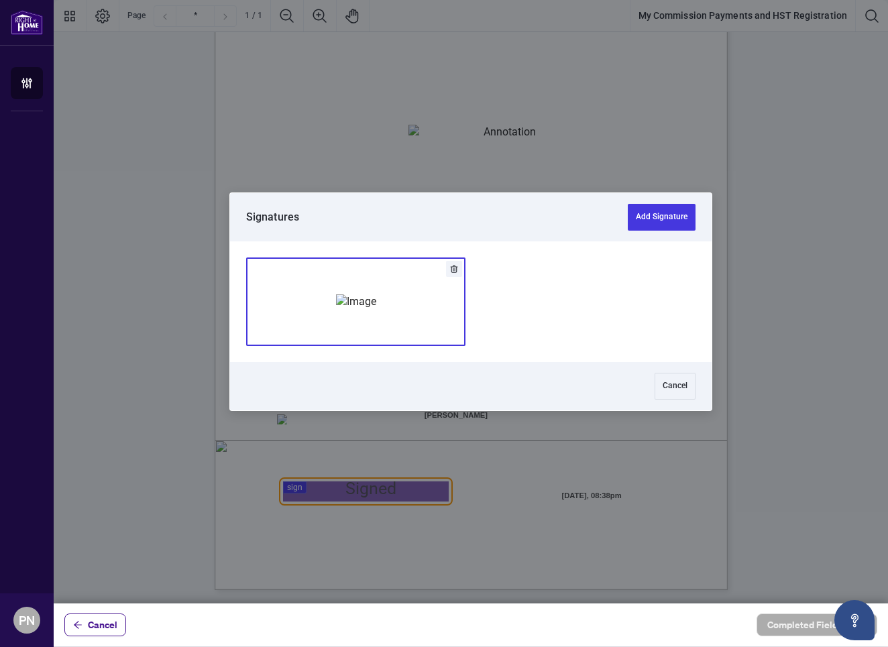
click at [376, 303] on img "Add Signature" at bounding box center [356, 302] width 40 height 15
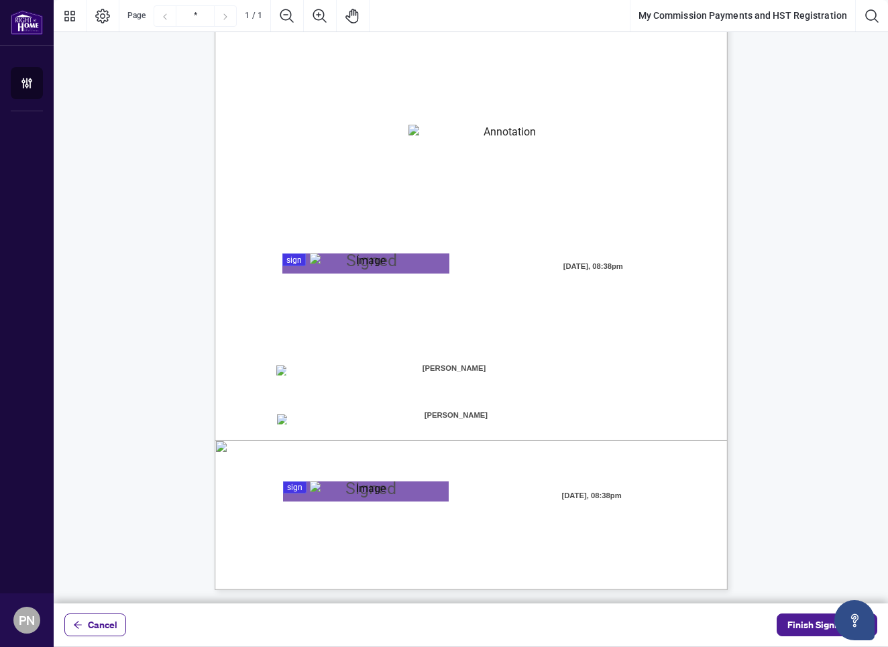
click at [737, 421] on div "MY COMMISSION PAYMENTS AND HST REGISTRATION For Right at Home Realty to pay out…" at bounding box center [478, 265] width 527 height 678
click at [810, 623] on span "Finish Signing" at bounding box center [818, 625] width 60 height 21
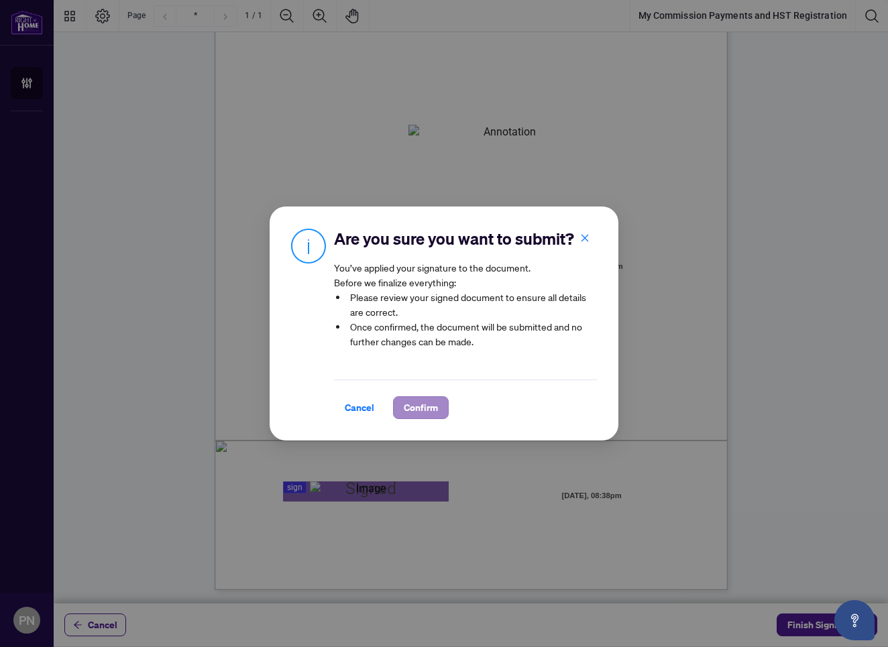
click at [423, 411] on span "Confirm" at bounding box center [421, 407] width 34 height 21
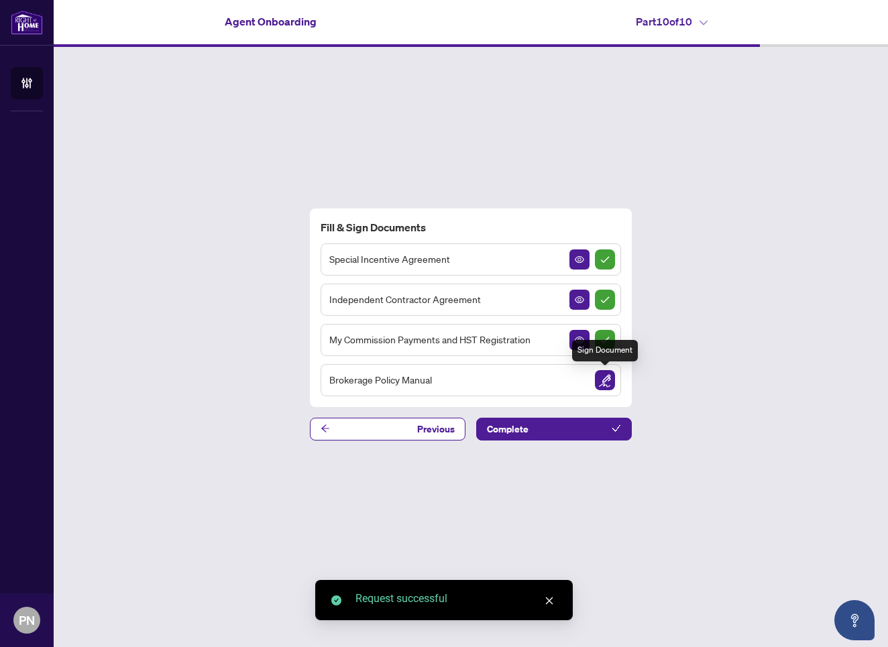
click at [608, 381] on img "Sign Document" at bounding box center [605, 380] width 20 height 20
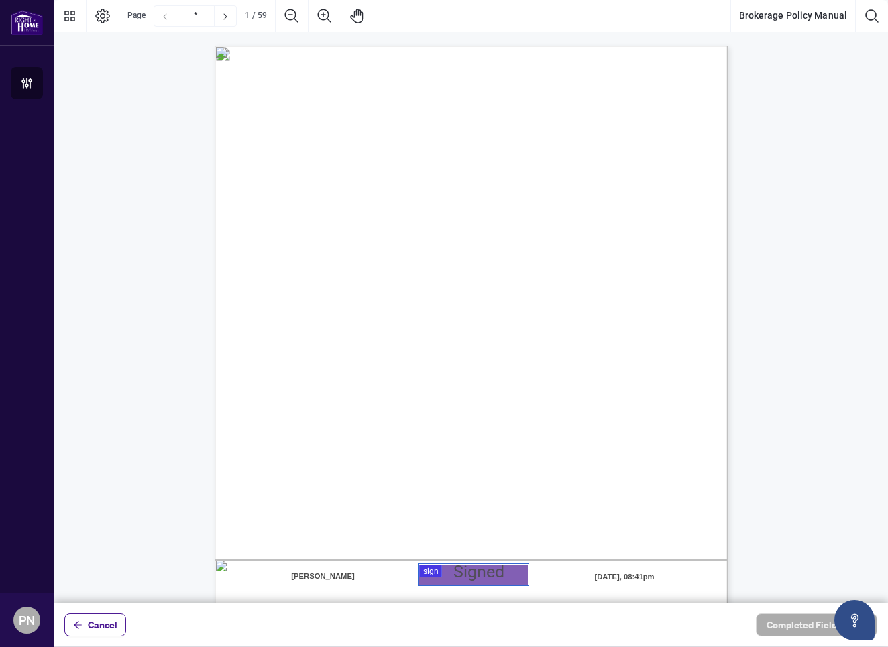
click at [447, 576] on div at bounding box center [471, 302] width 835 height 604
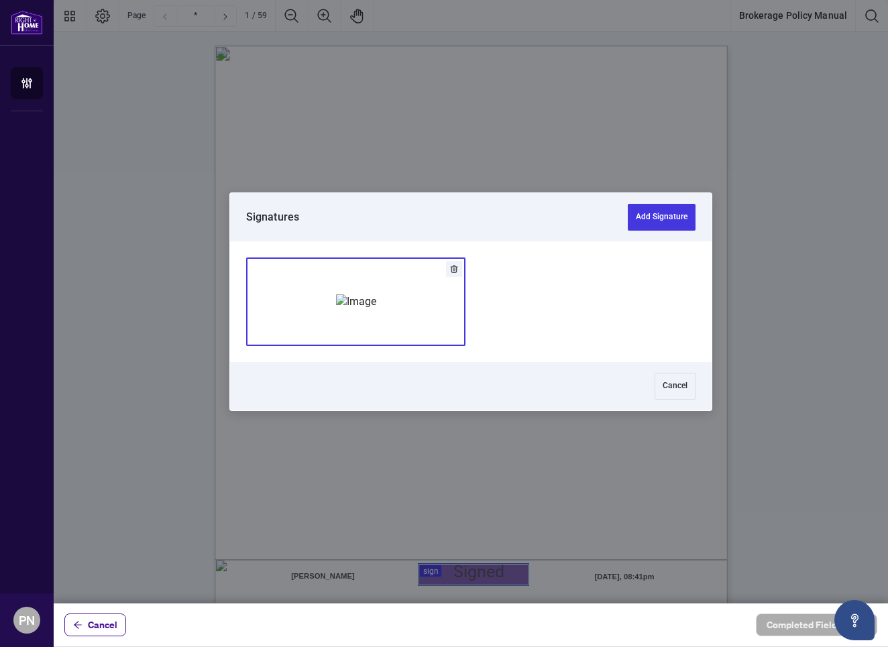
click at [376, 327] on div "Add Signature" at bounding box center [356, 302] width 40 height 134
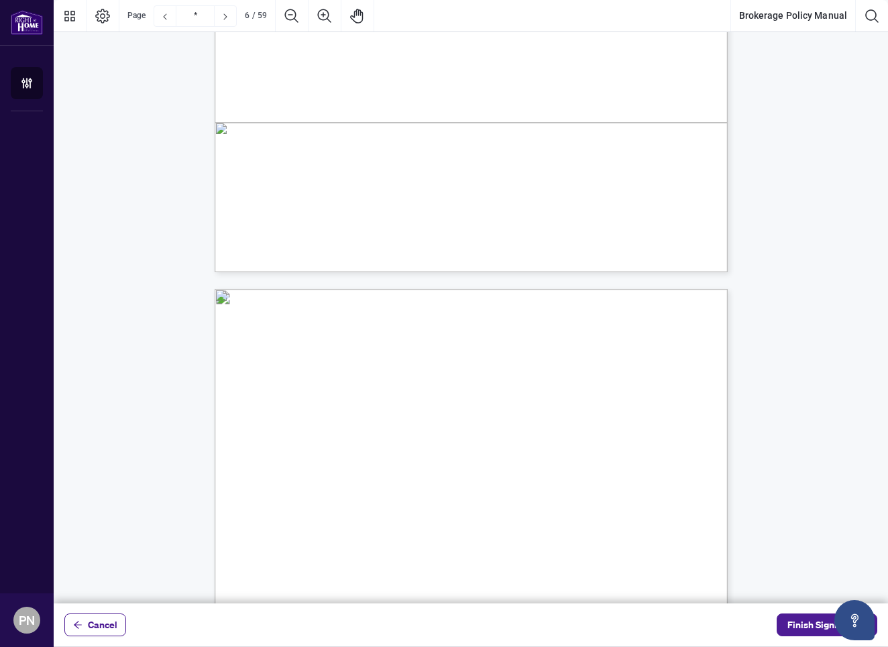
scroll to position [3848, 0]
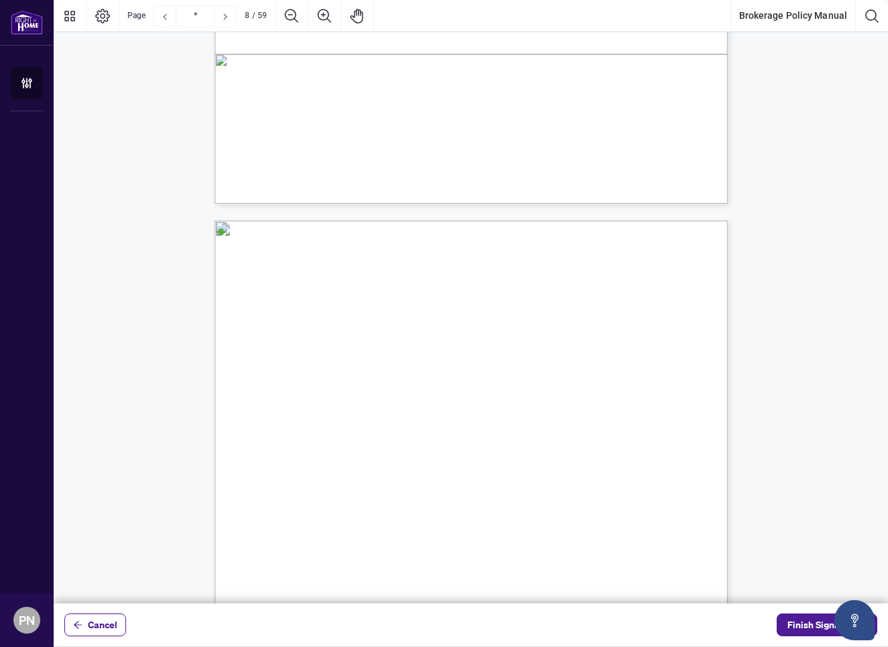
scroll to position [4677, 0]
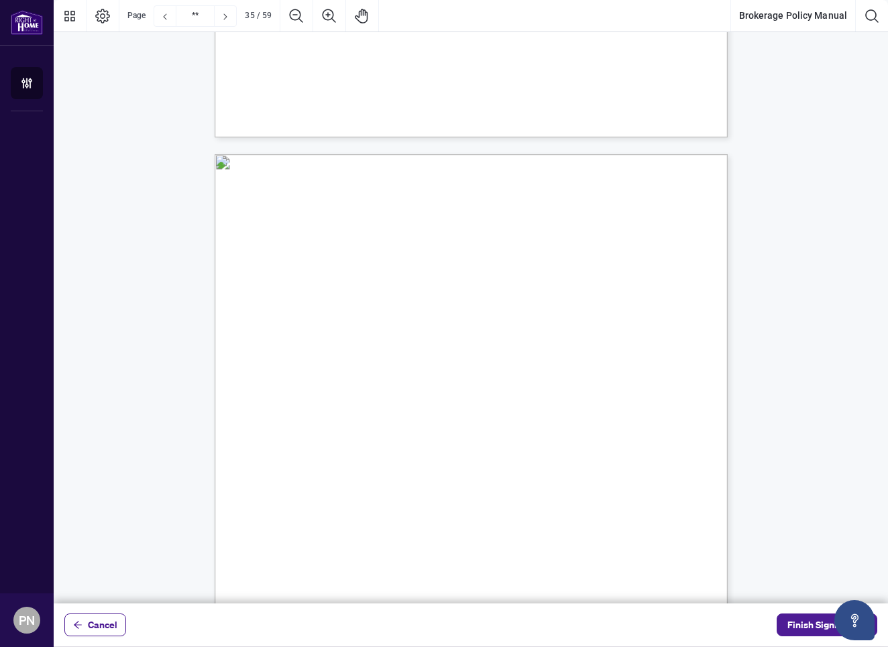
scroll to position [0, 0]
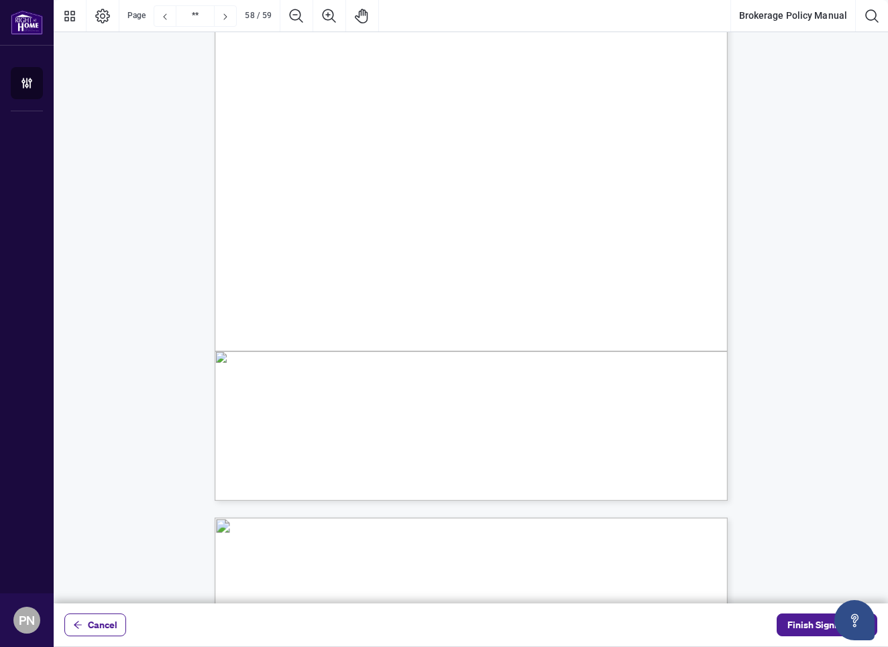
scroll to position [39076, 0]
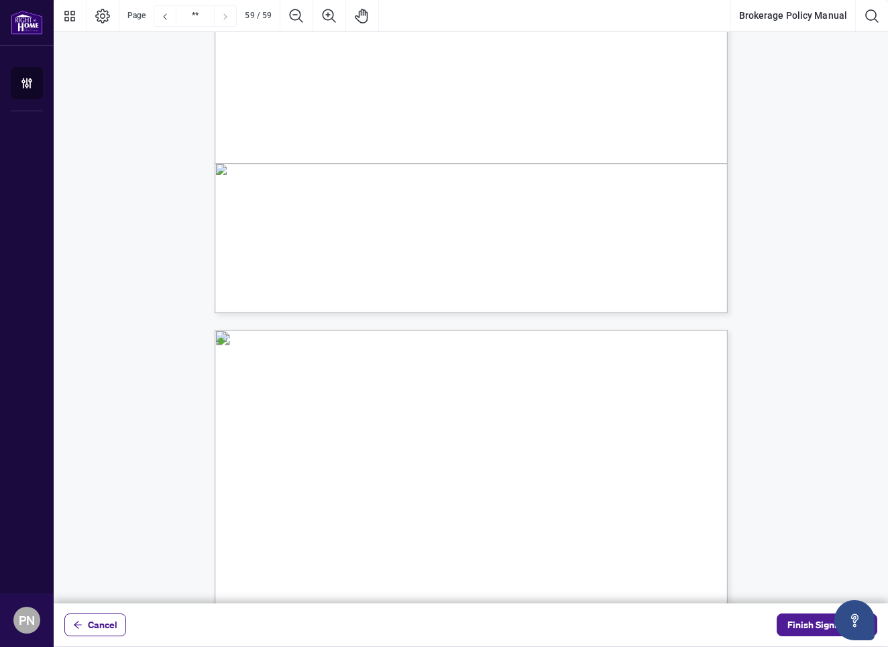
type input "**"
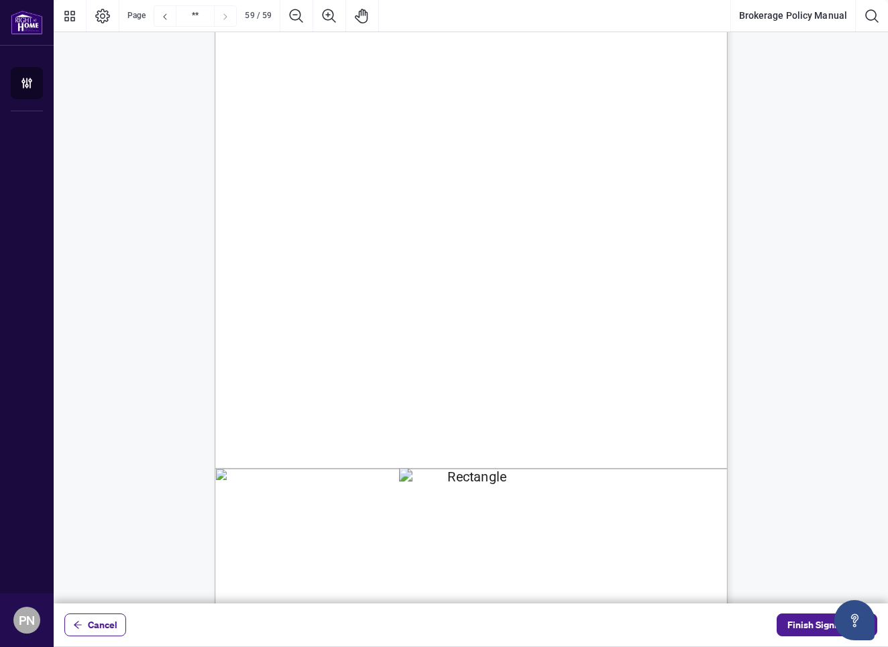
scroll to position [39614, 0]
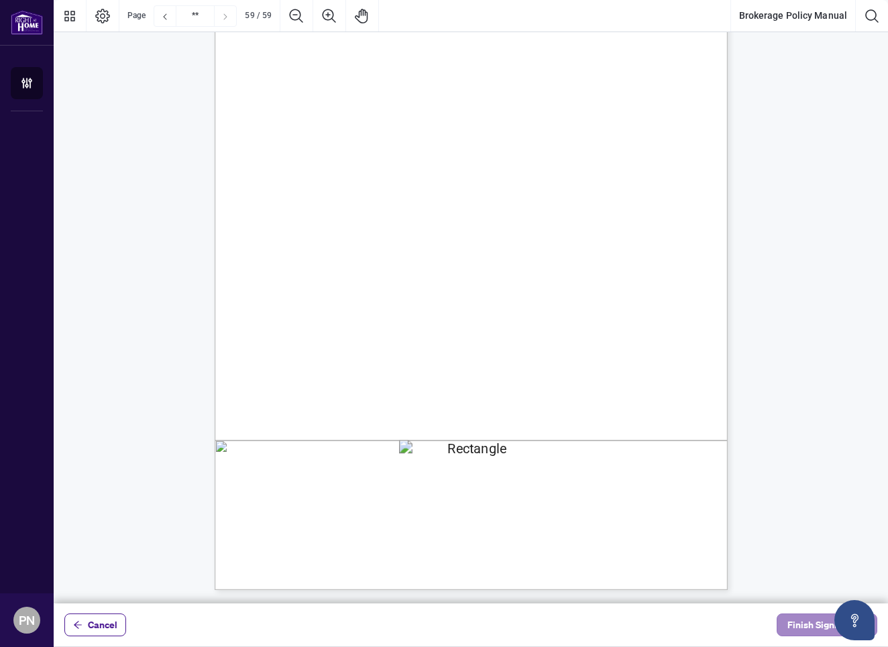
click at [820, 626] on span "Finish Signing" at bounding box center [818, 625] width 60 height 21
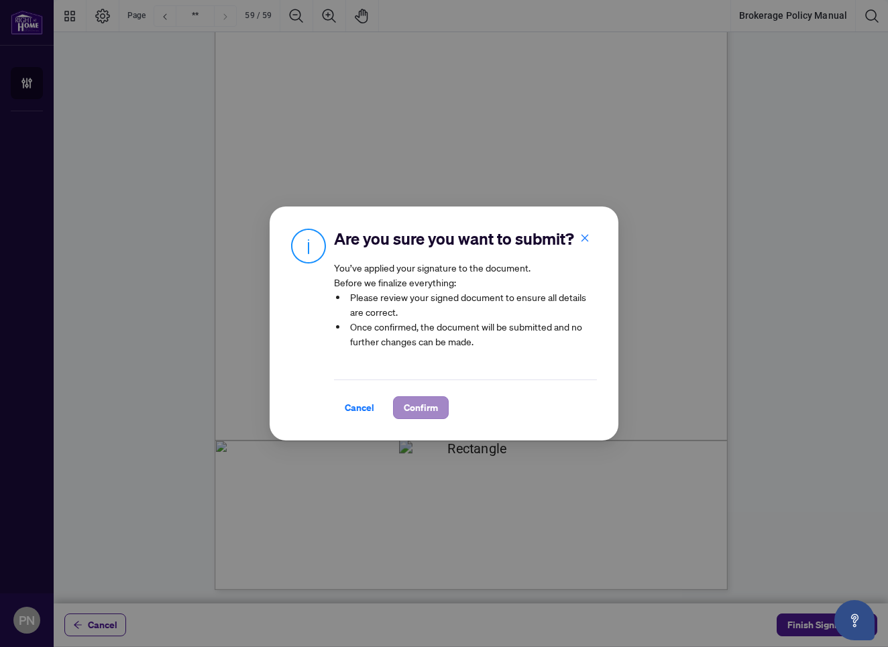
click at [408, 409] on span "Confirm" at bounding box center [421, 407] width 34 height 21
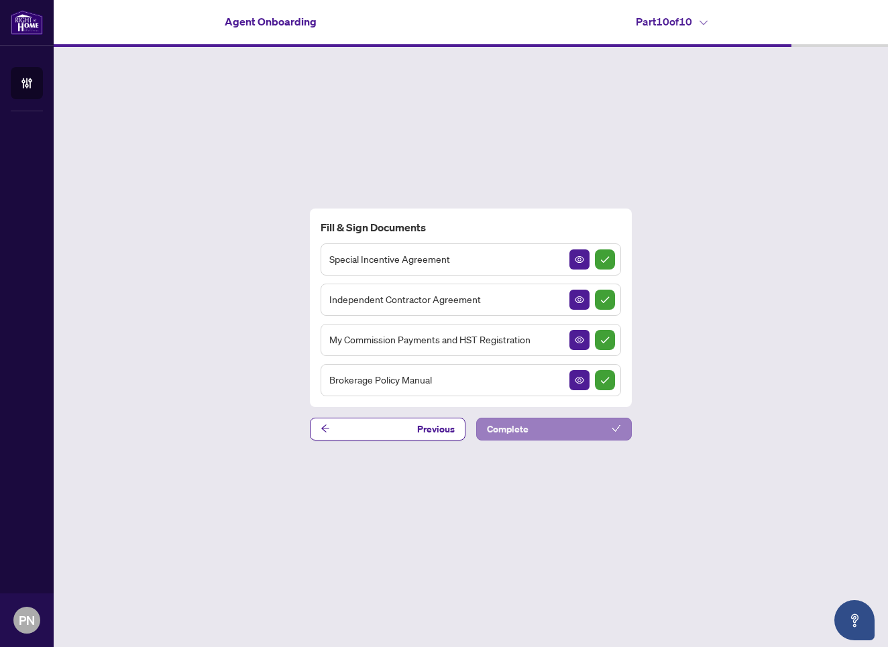
click at [535, 429] on button "Complete" at bounding box center [554, 429] width 156 height 23
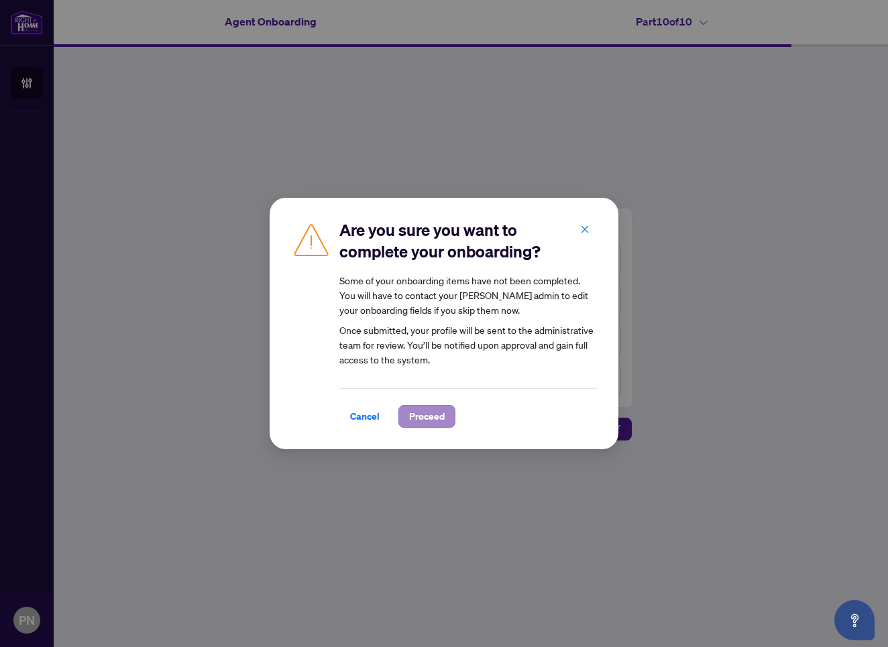
click at [413, 419] on span "Proceed" at bounding box center [427, 416] width 36 height 21
